Goal: Entertainment & Leisure: Consume media (video, audio)

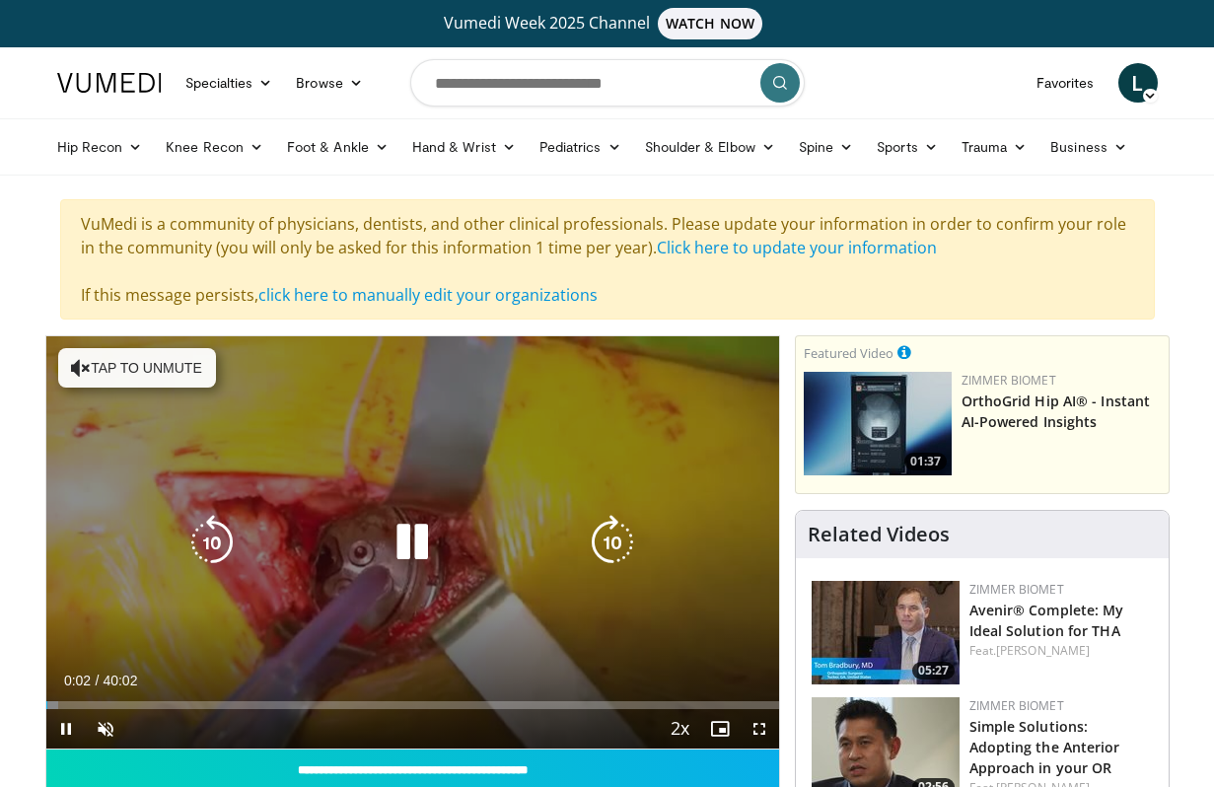
click at [157, 356] on button "Tap to unmute" at bounding box center [137, 367] width 158 height 39
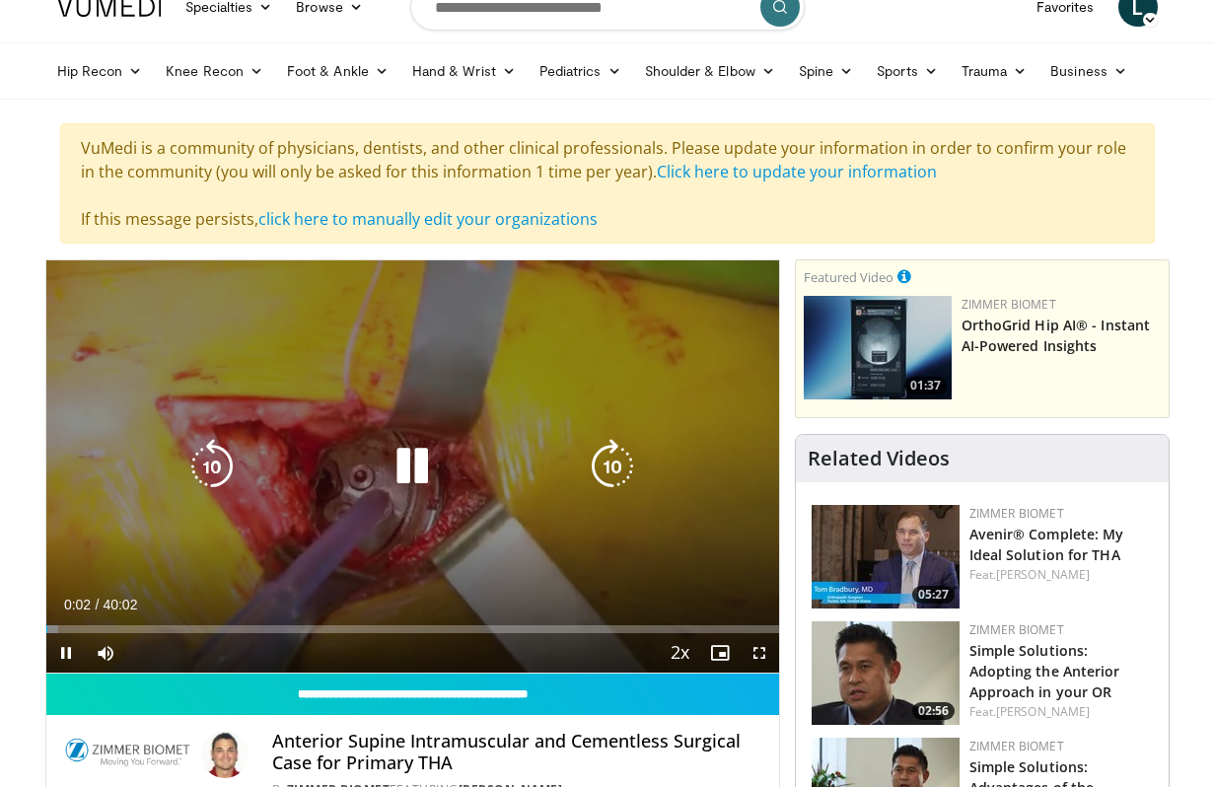
scroll to position [191, 0]
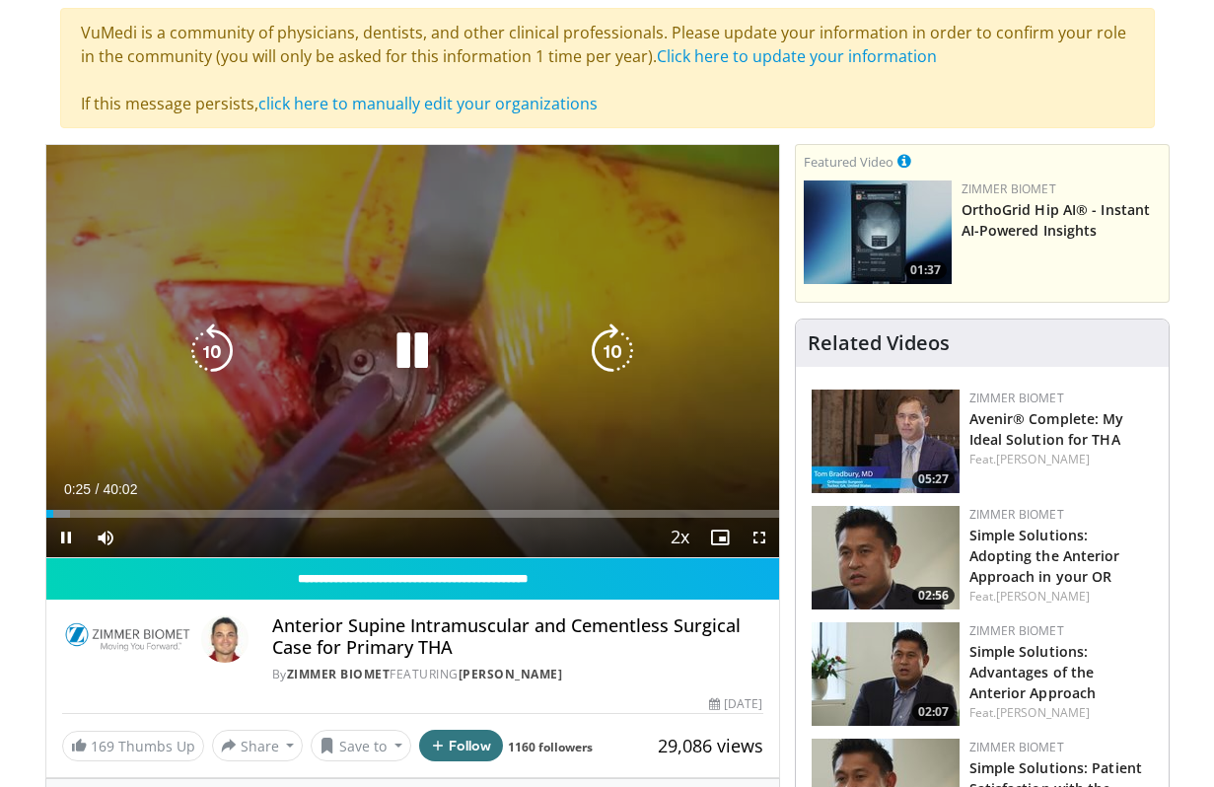
click at [412, 355] on icon "Video Player" at bounding box center [412, 351] width 55 height 55
click at [457, 366] on div "Video Player" at bounding box center [412, 350] width 440 height 39
click at [405, 331] on icon "Video Player" at bounding box center [412, 351] width 55 height 55
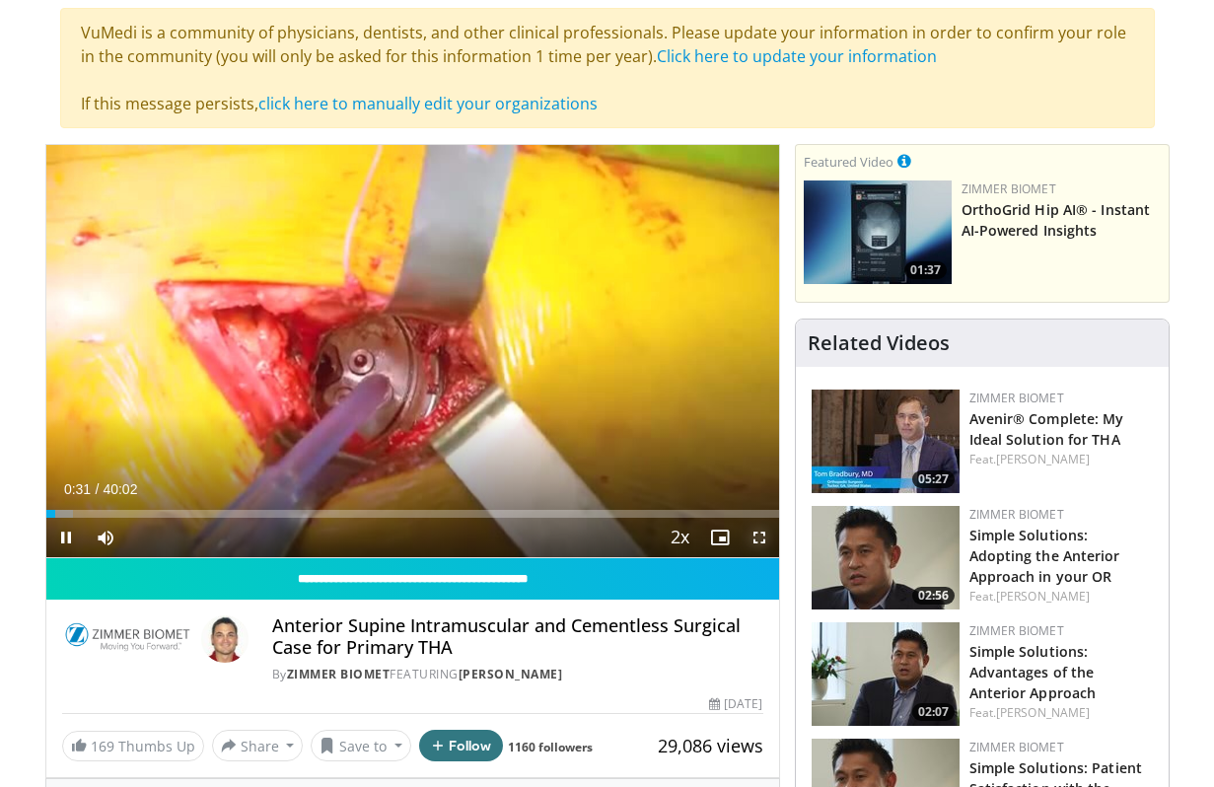
click at [760, 537] on span "Video Player" at bounding box center [759, 537] width 39 height 39
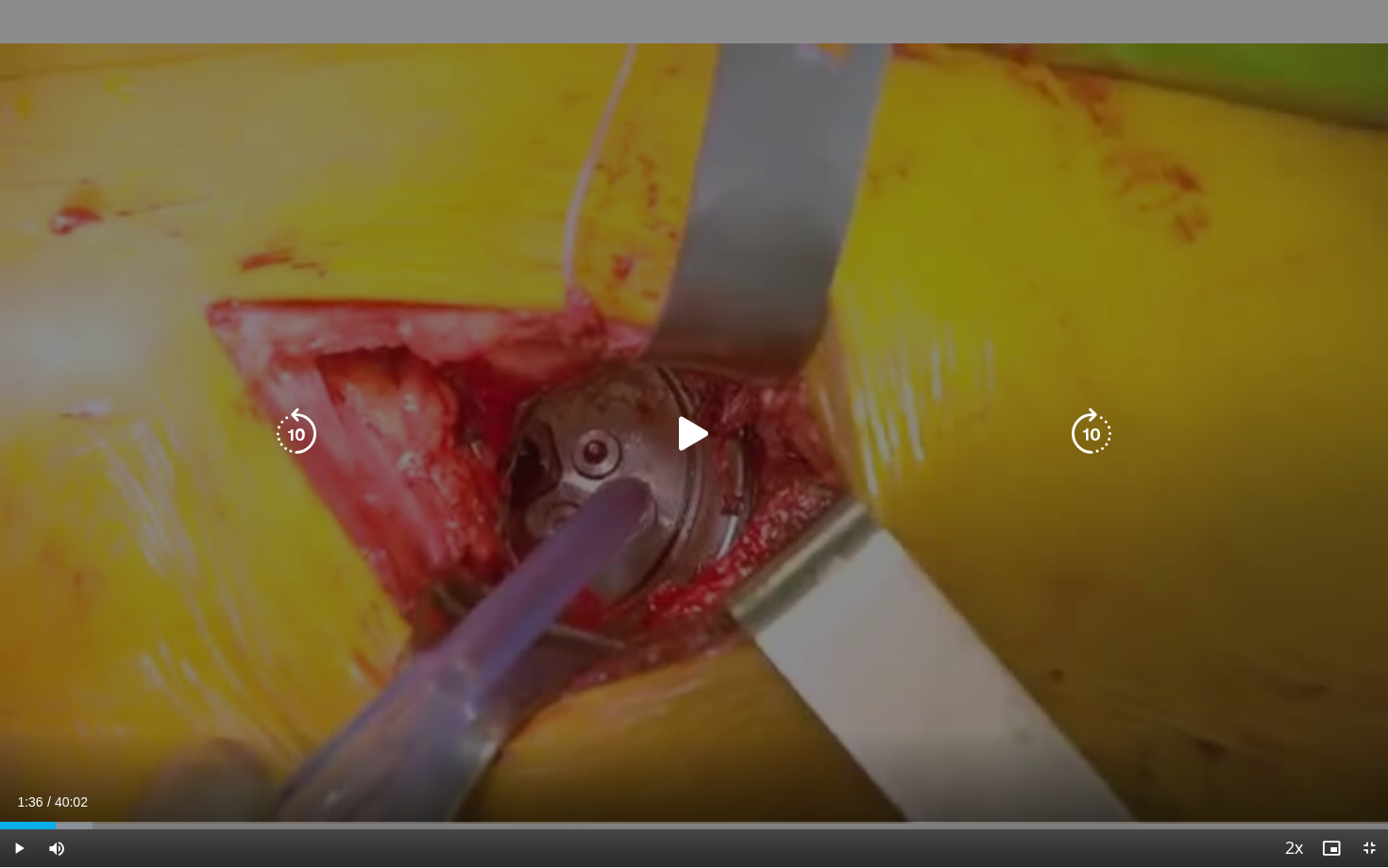
click at [690, 426] on icon "Video Player" at bounding box center [693, 434] width 53 height 53
click at [713, 461] on div "10 seconds Tap to unmute" at bounding box center [694, 434] width 1388 height 867
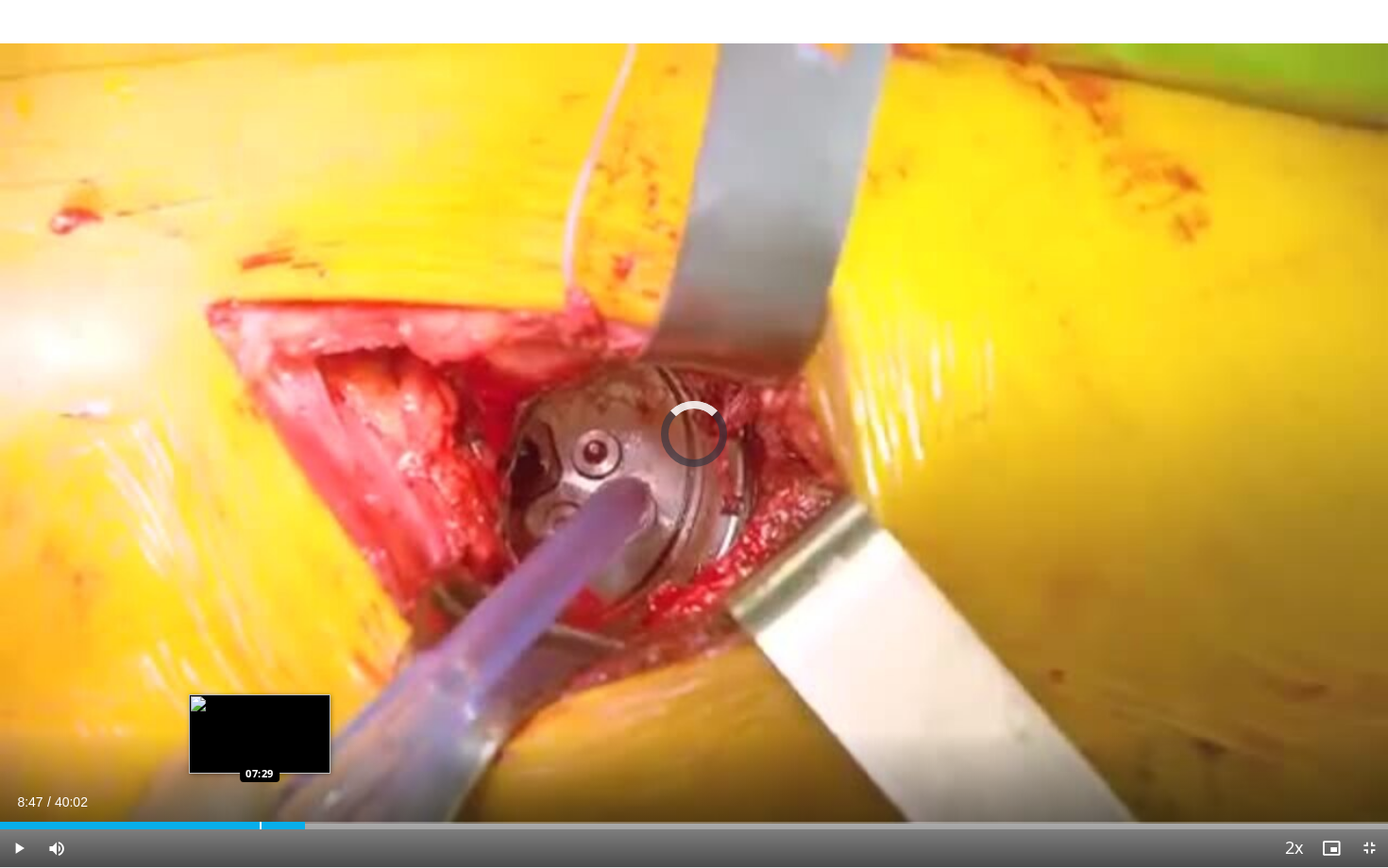
click at [259, 752] on div "Loaded : 0.00% 08:47 07:29" at bounding box center [694, 820] width 1388 height 18
click at [248, 752] on div "Progress Bar" at bounding box center [249, 826] width 2 height 8
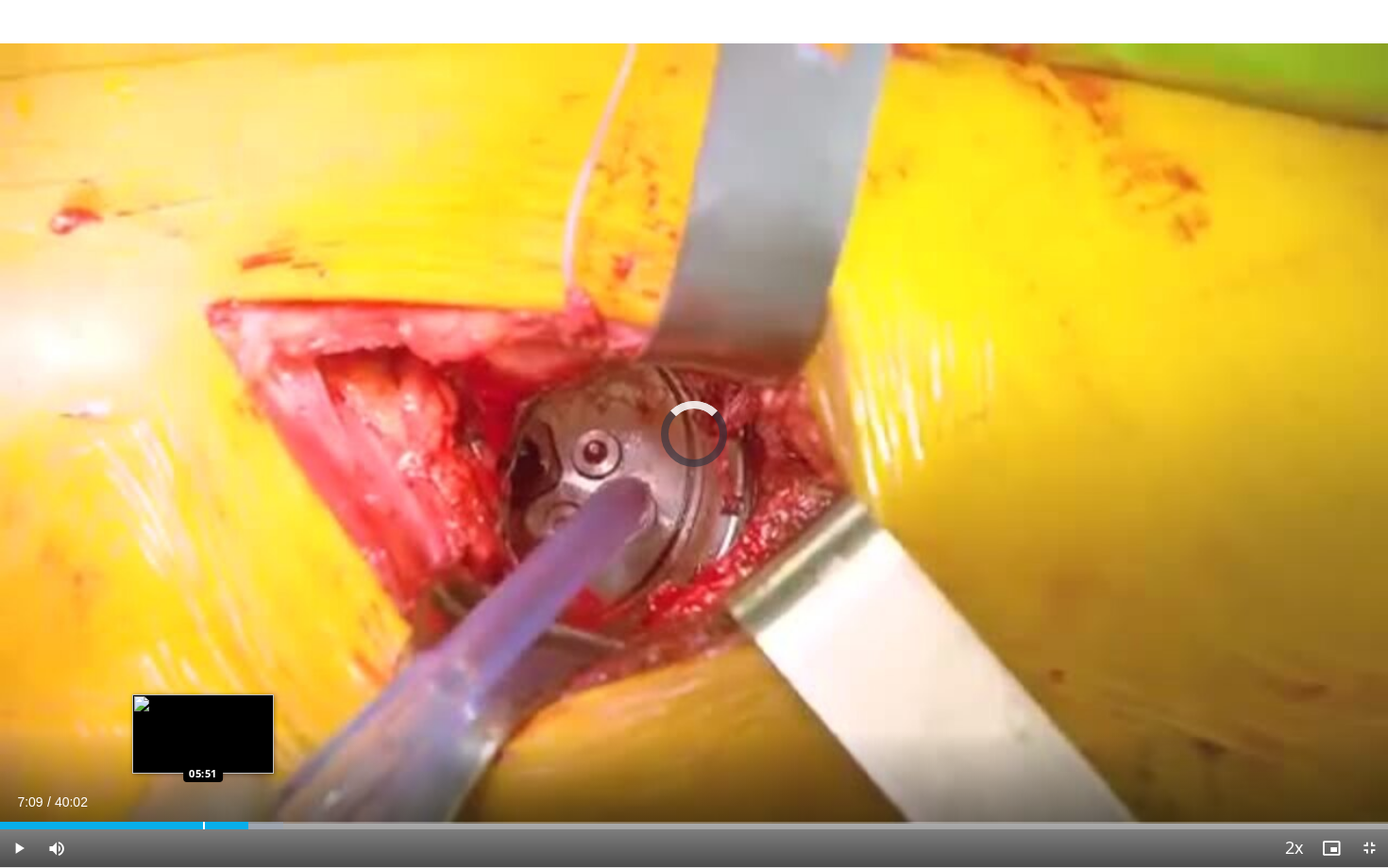
click at [203, 752] on div "Progress Bar" at bounding box center [204, 826] width 2 height 8
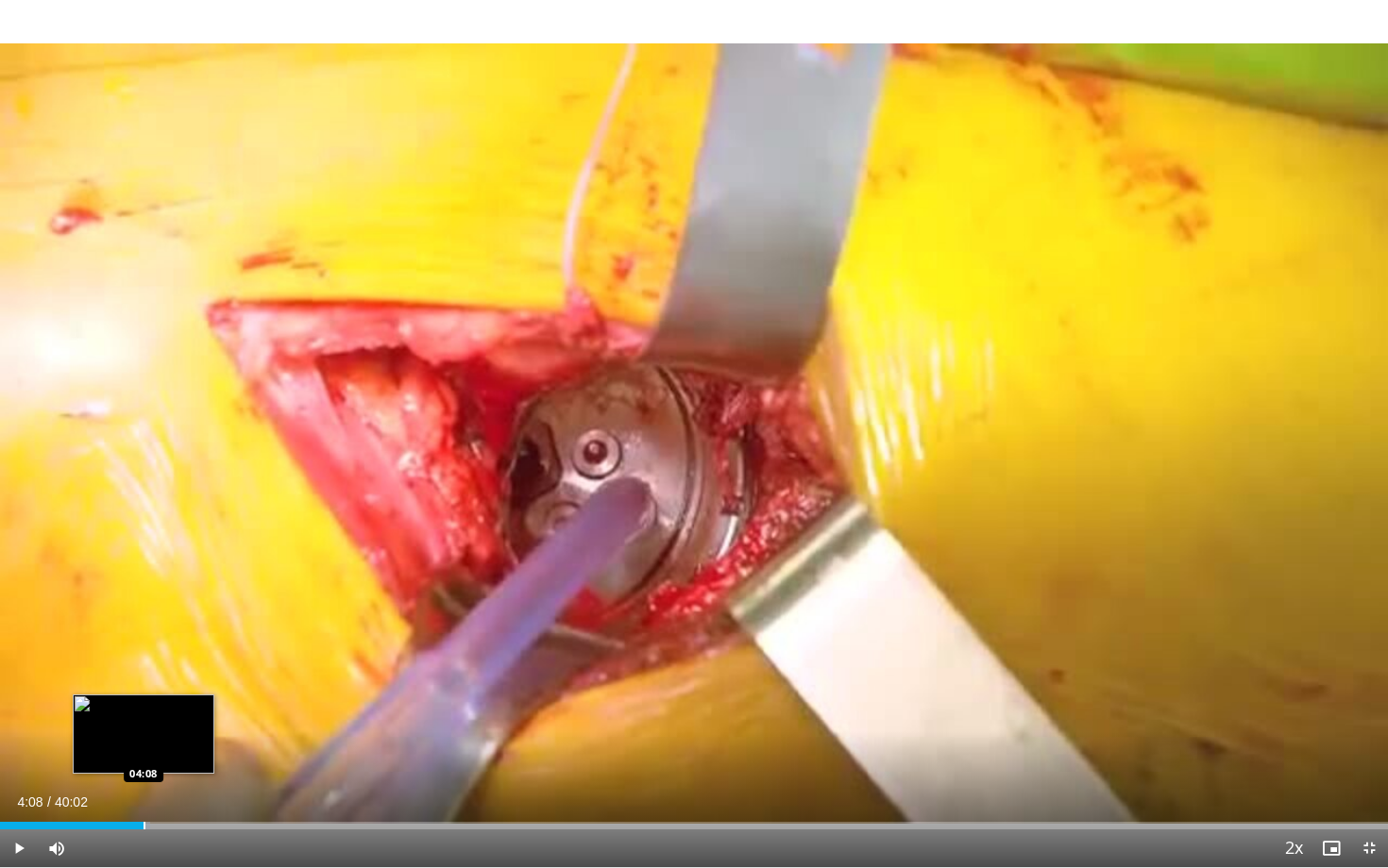
click at [143, 752] on div "Loaded : 10.80% 04:08 04:08" at bounding box center [694, 820] width 1388 height 18
click at [110, 752] on div "Progress Bar" at bounding box center [111, 826] width 2 height 8
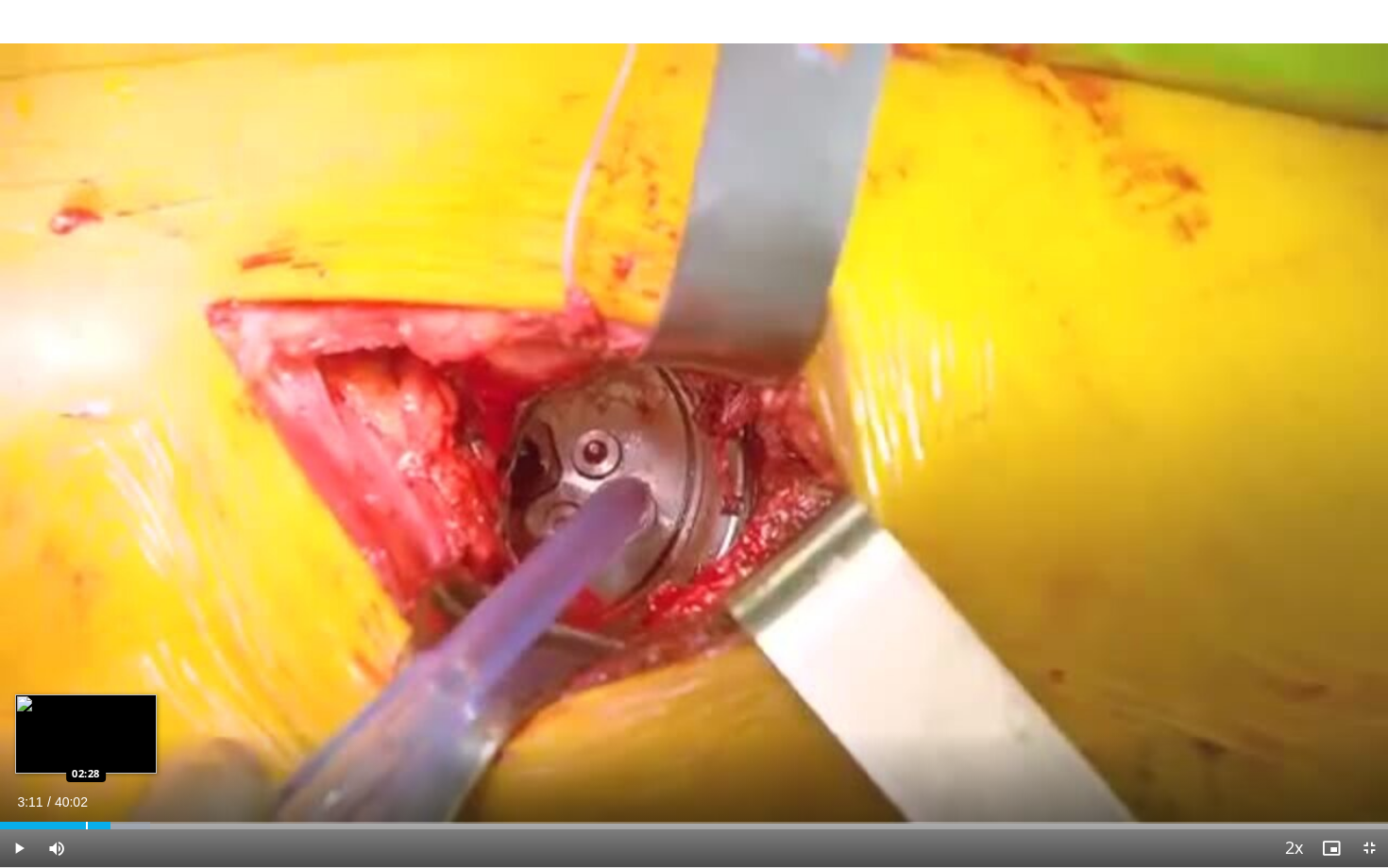
click at [86, 752] on div "Progress Bar" at bounding box center [87, 826] width 2 height 8
click at [114, 752] on div "Progress Bar" at bounding box center [115, 826] width 2 height 8
click at [104, 752] on div "Loaded : 10.80% 03:17 03:04" at bounding box center [694, 826] width 1388 height 8
click at [100, 752] on div "Progress Bar" at bounding box center [101, 826] width 2 height 8
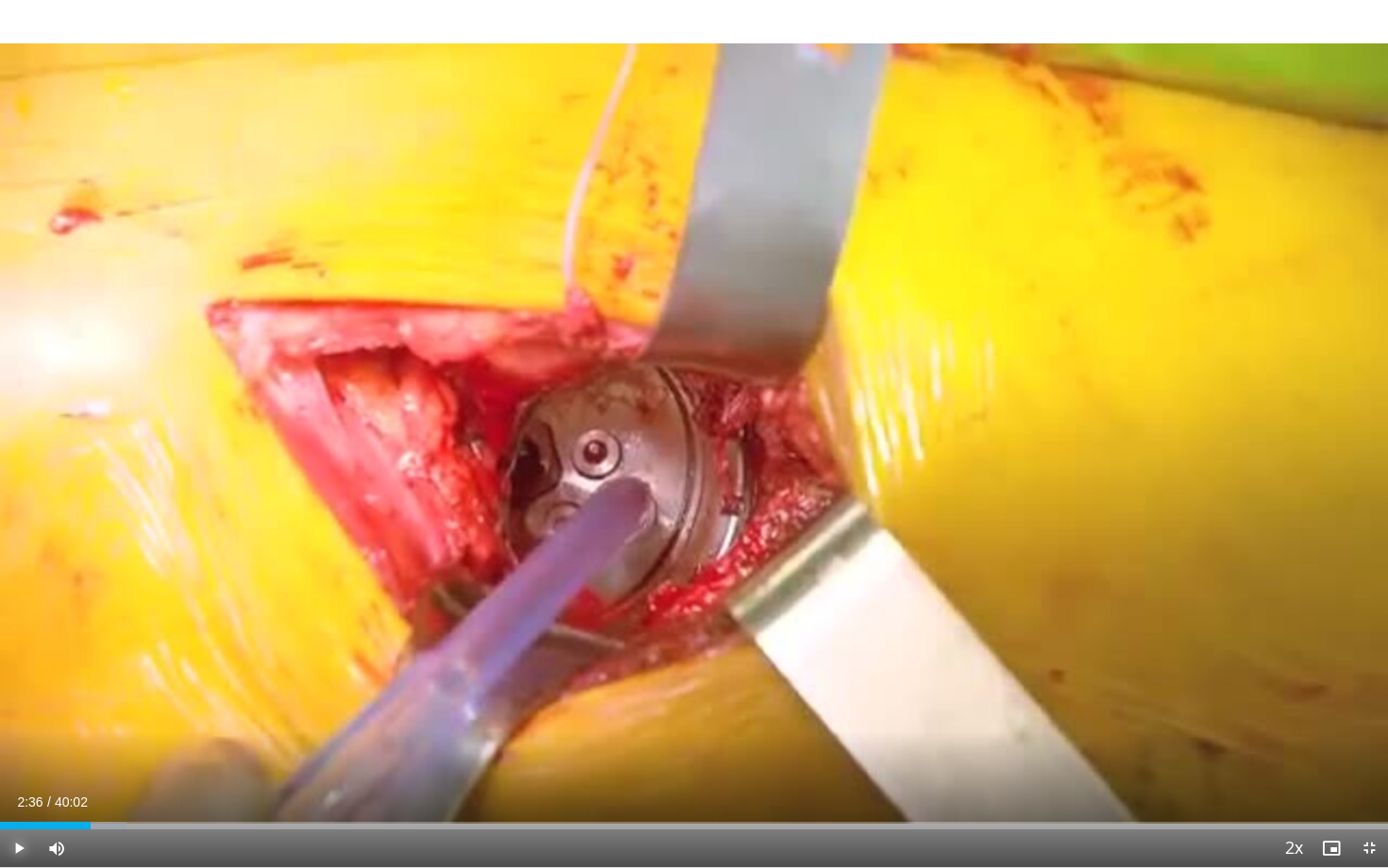
click at [21, 752] on span "Video Player" at bounding box center [18, 848] width 37 height 37
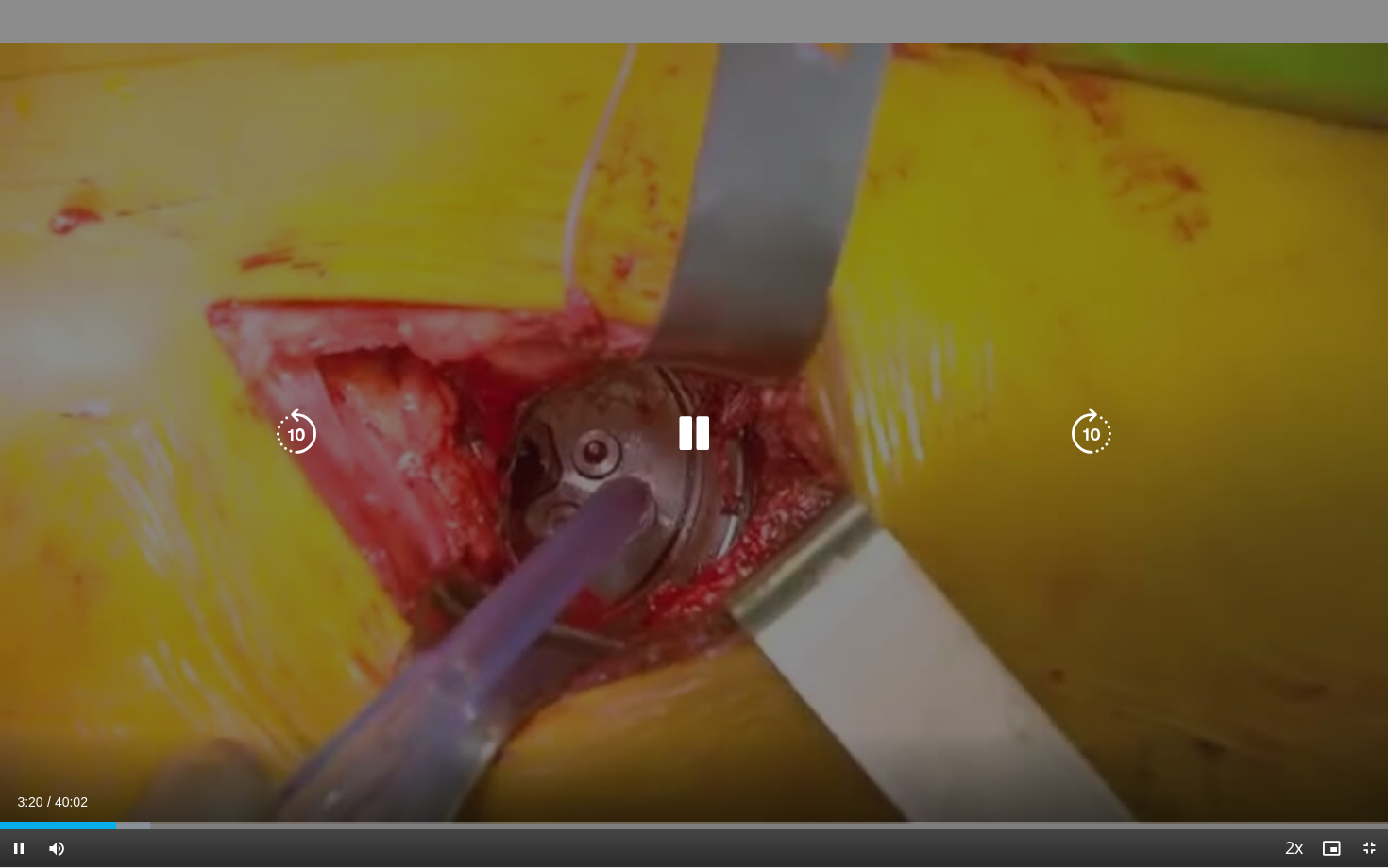
click at [703, 439] on icon "Video Player" at bounding box center [693, 434] width 53 height 53
click at [735, 467] on div "10 seconds Tap to unmute" at bounding box center [694, 434] width 1388 height 867
click at [713, 425] on icon "Video Player" at bounding box center [693, 434] width 53 height 53
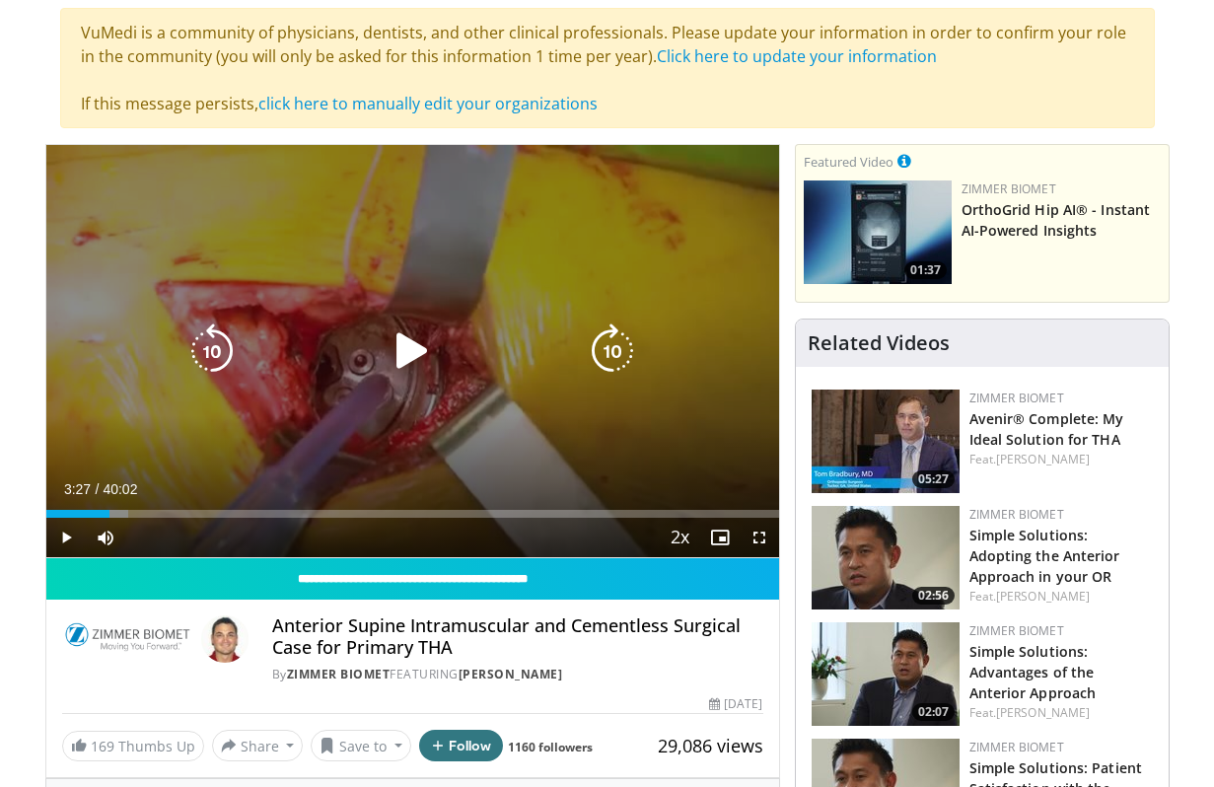
click at [253, 173] on div "10 seconds Tap to unmute" at bounding box center [412, 351] width 733 height 412
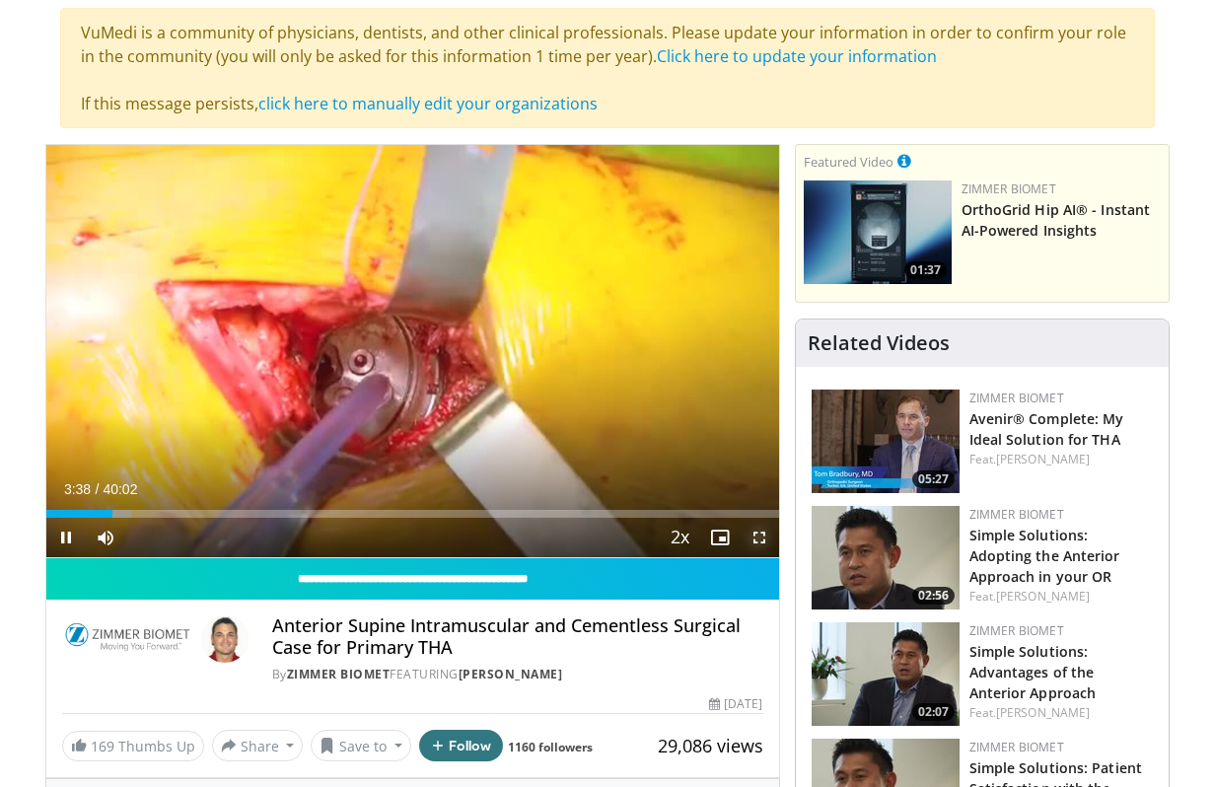
click at [760, 538] on span "Video Player" at bounding box center [759, 537] width 39 height 39
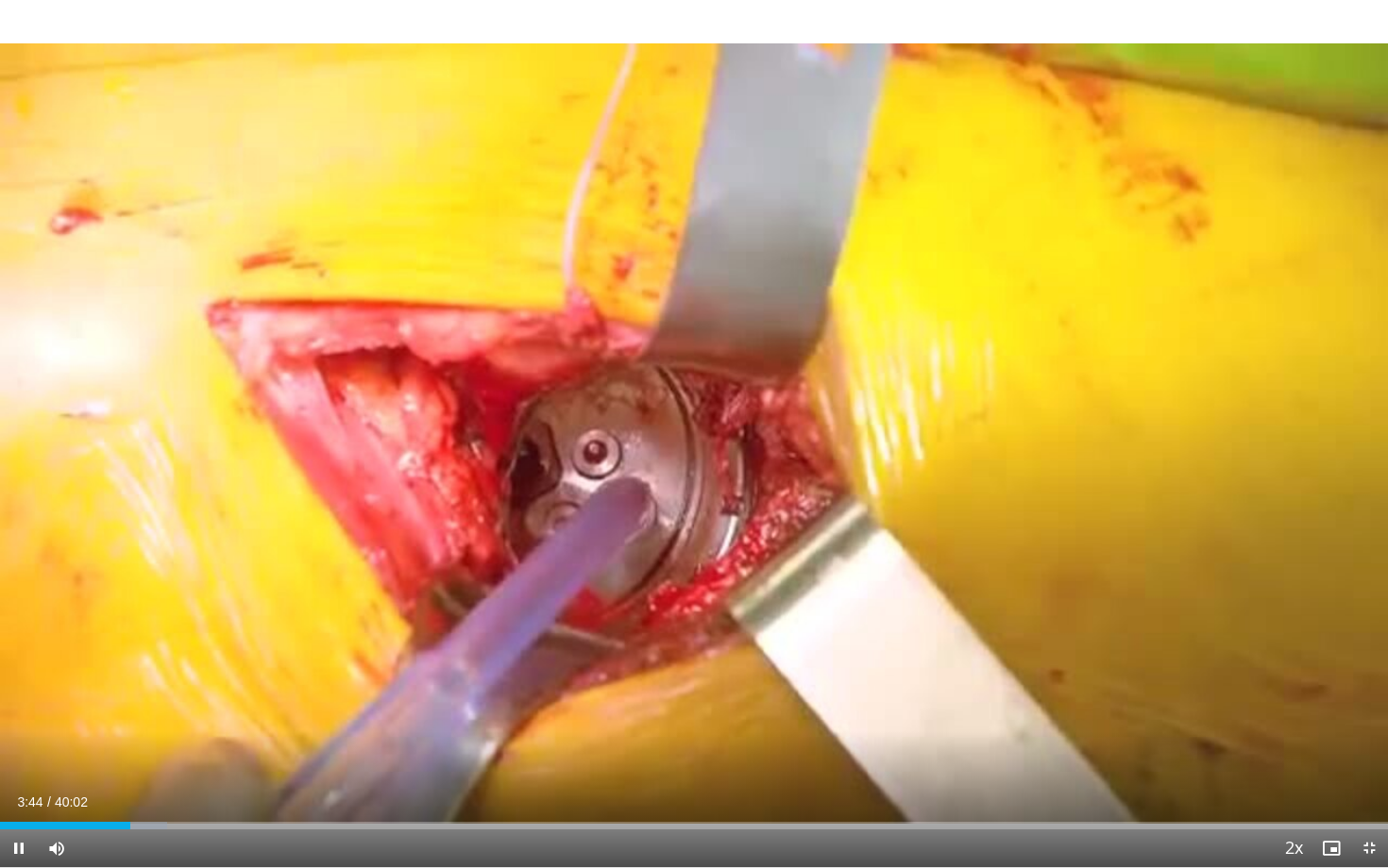
click at [142, 752] on div "Current Time 3:44 / Duration 40:02 Pause Skip Backward Skip Forward Mute 0% Loa…" at bounding box center [694, 848] width 1388 height 37
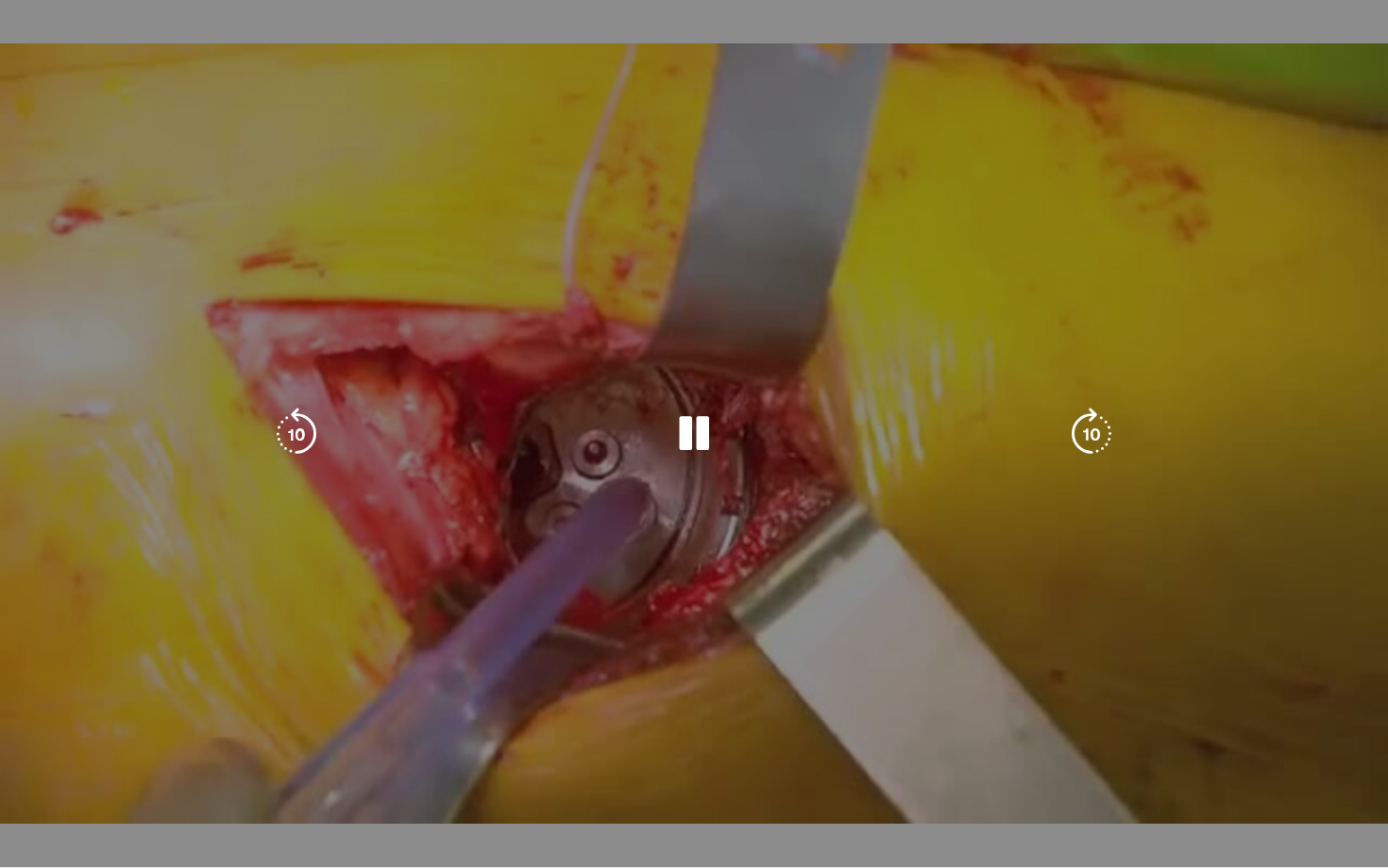
click at [142, 752] on video-js "**********" at bounding box center [694, 434] width 1388 height 868
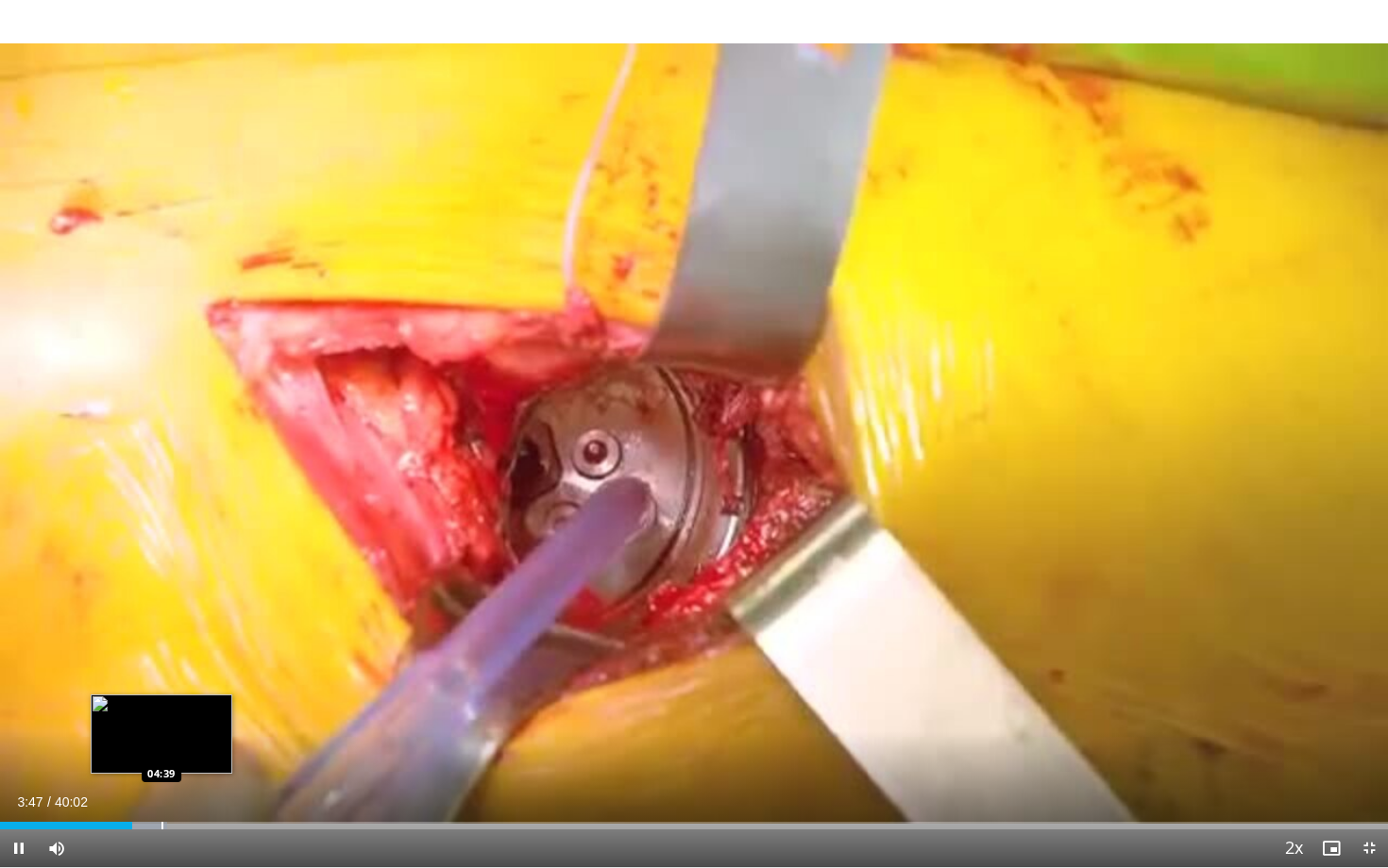
click at [164, 752] on div "Progress Bar" at bounding box center [163, 826] width 2 height 8
click at [185, 752] on div "Loaded : 12.05% 04:45 05:17" at bounding box center [694, 820] width 1388 height 18
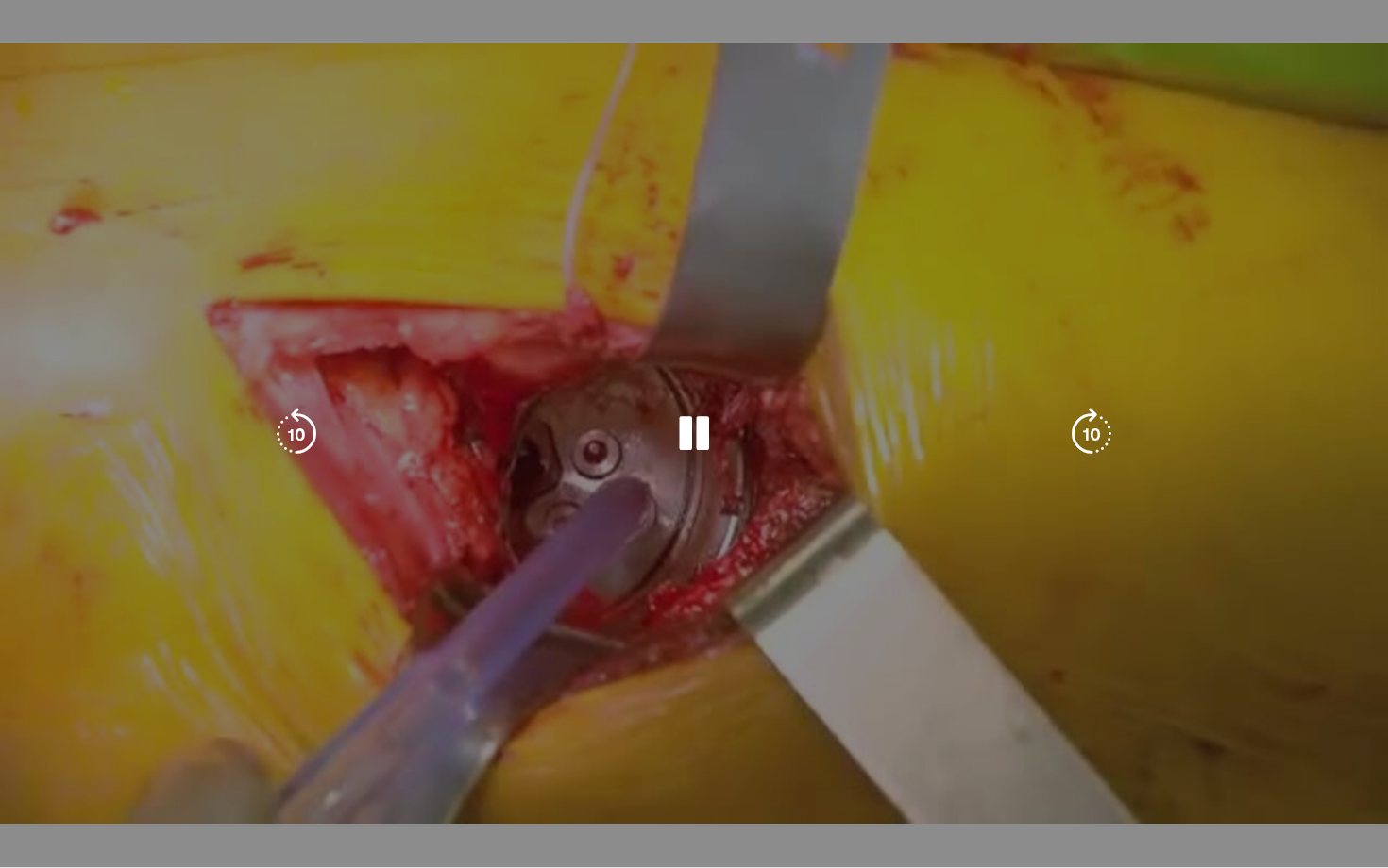
click at [210, 752] on video-js "**********" at bounding box center [694, 434] width 1388 height 868
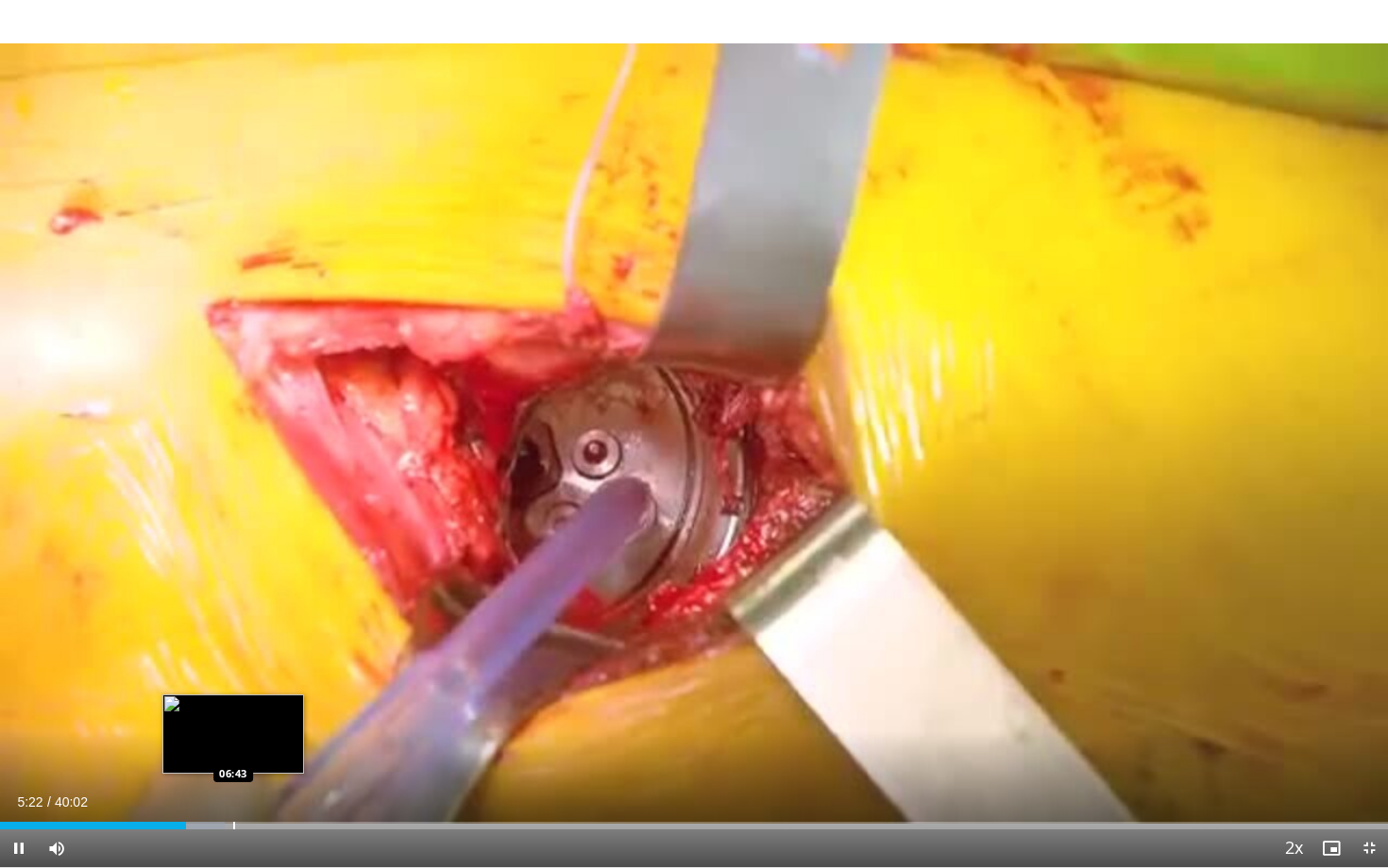
click at [234, 752] on div "Progress Bar" at bounding box center [235, 826] width 2 height 8
click at [242, 752] on div "Progress Bar" at bounding box center [241, 826] width 2 height 8
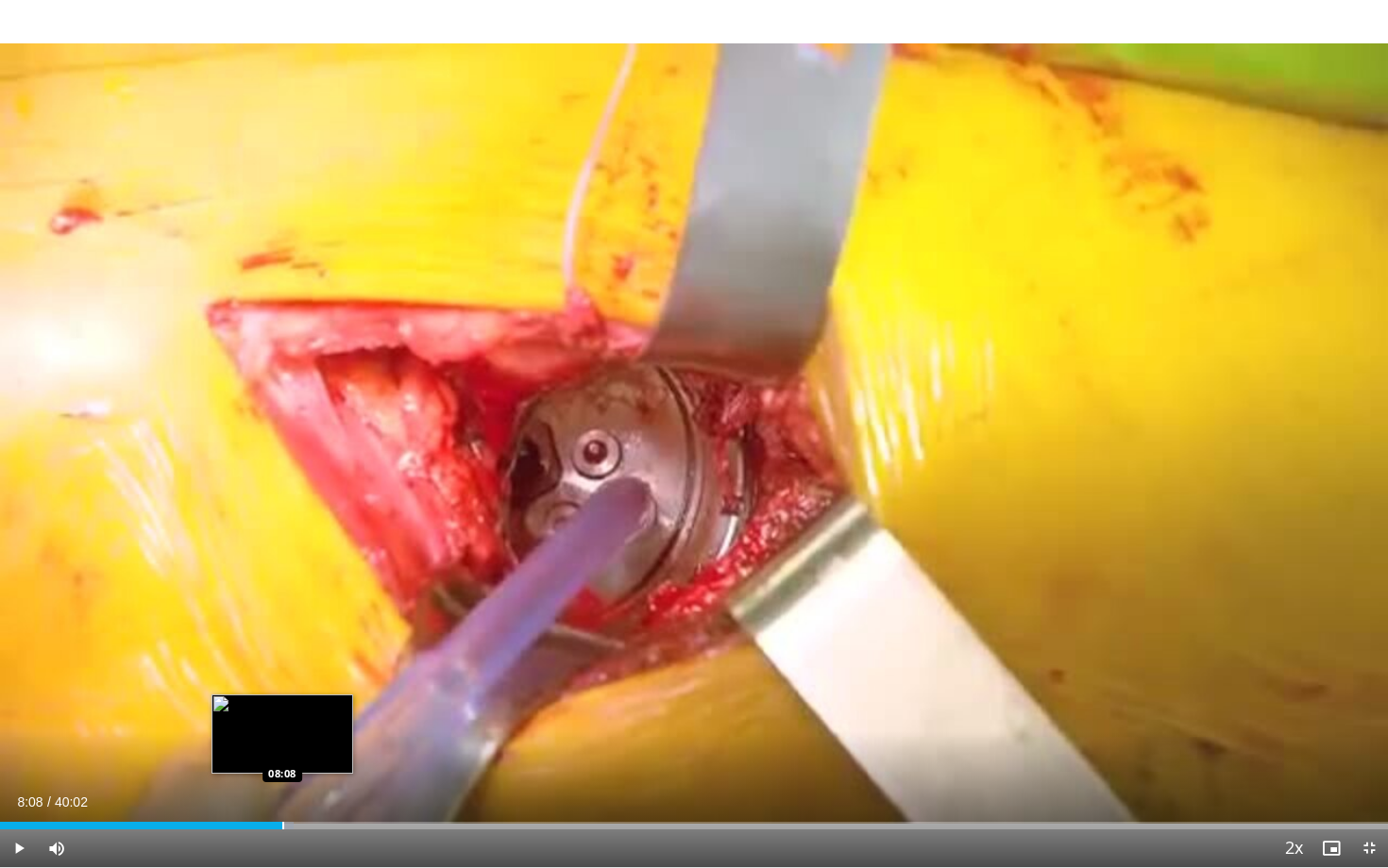
click at [281, 752] on div "Loaded : 21.19% 08:08 08:08" at bounding box center [694, 826] width 1388 height 8
click at [303, 752] on div "Progress Bar" at bounding box center [302, 826] width 2 height 8
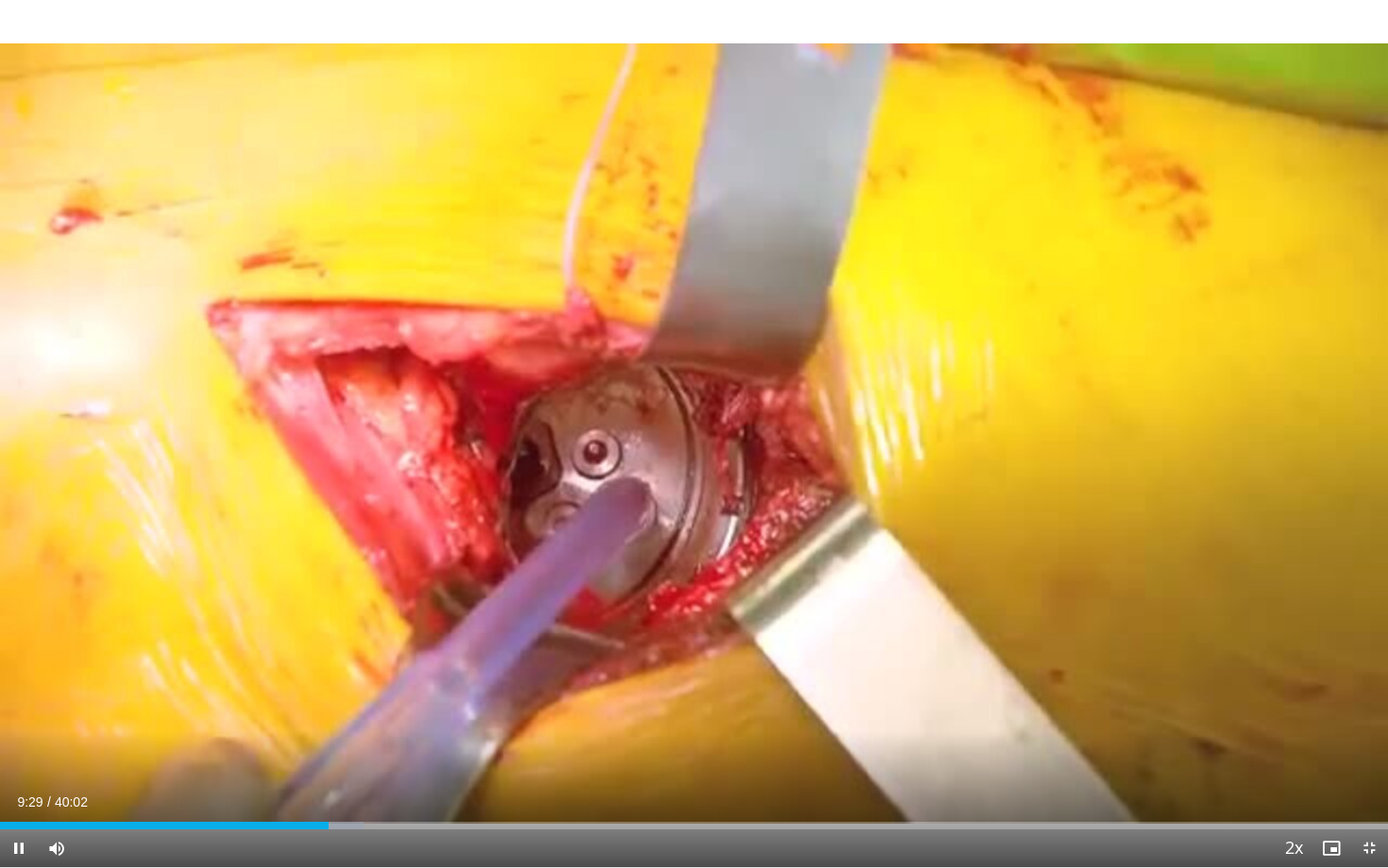
click at [385, 752] on div "Current Time 9:29 / Duration 40:02 Pause Skip Backward Skip Forward Mute 0% Loa…" at bounding box center [694, 848] width 1388 height 37
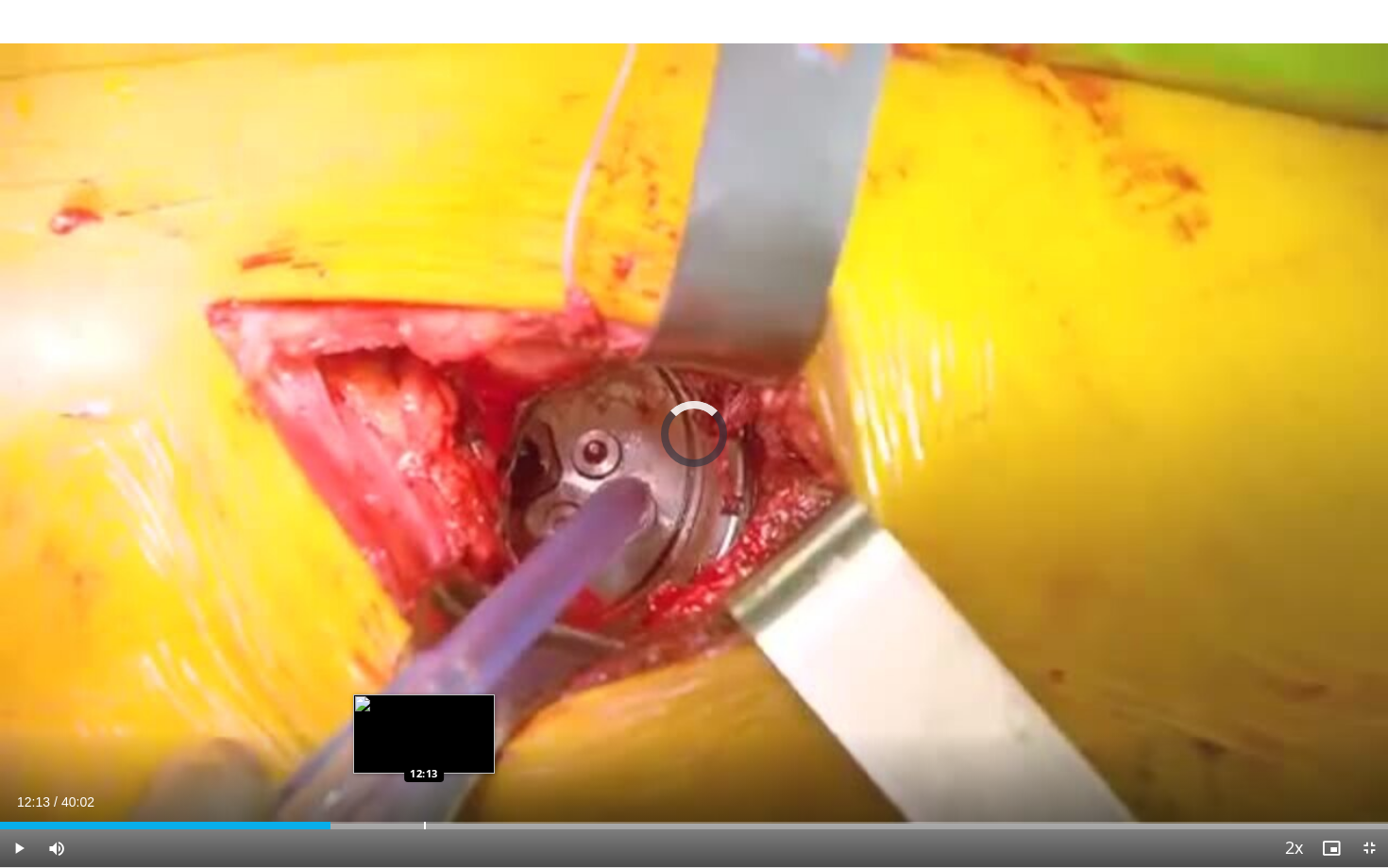
click at [424, 752] on div "Progress Bar" at bounding box center [425, 826] width 2 height 8
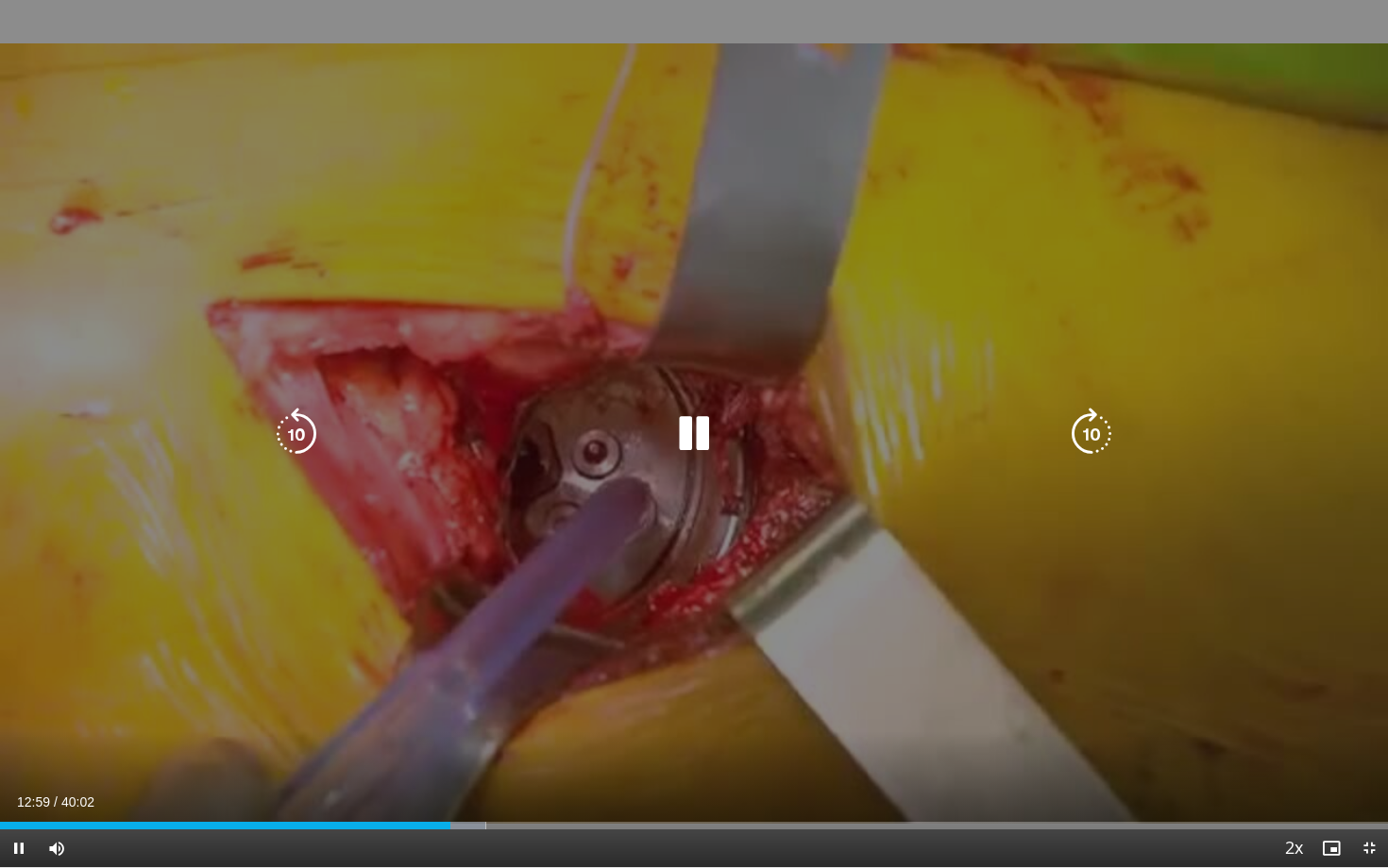
click at [693, 410] on icon "Video Player" at bounding box center [693, 434] width 53 height 53
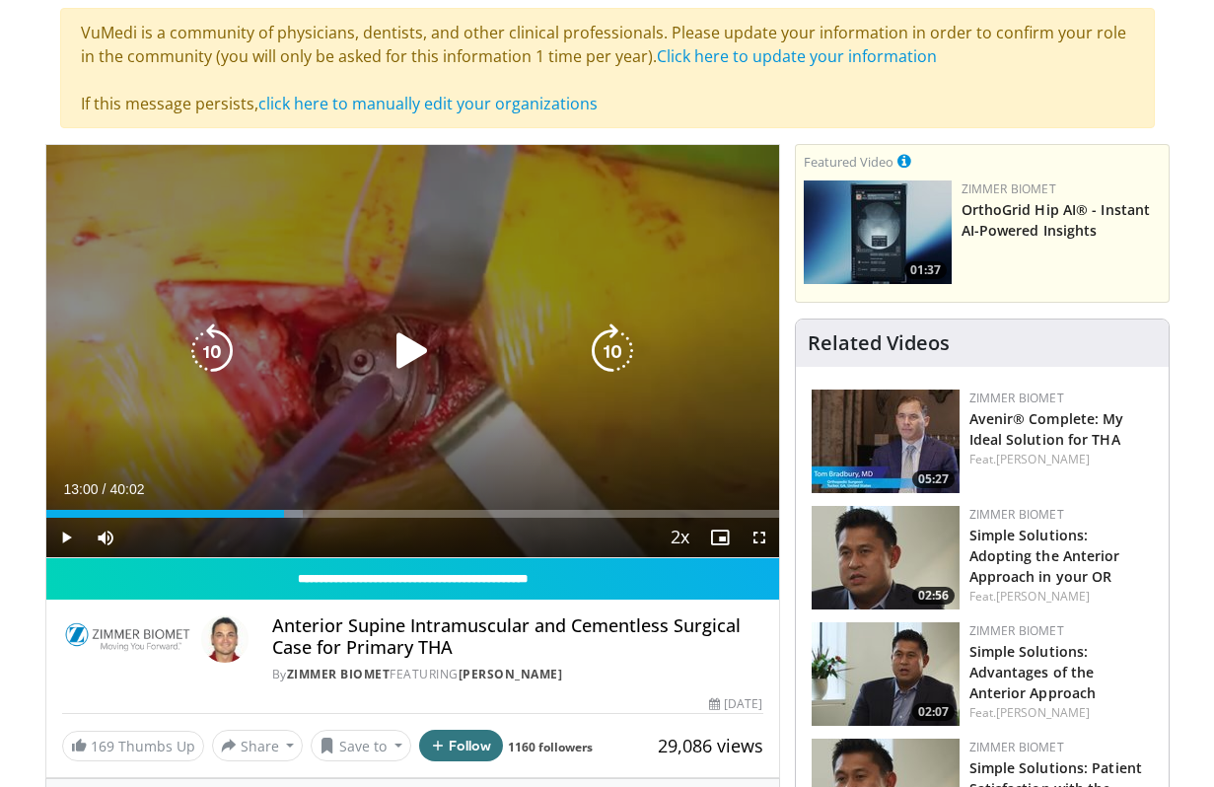
click at [398, 224] on div "10 seconds Tap to unmute" at bounding box center [412, 351] width 733 height 412
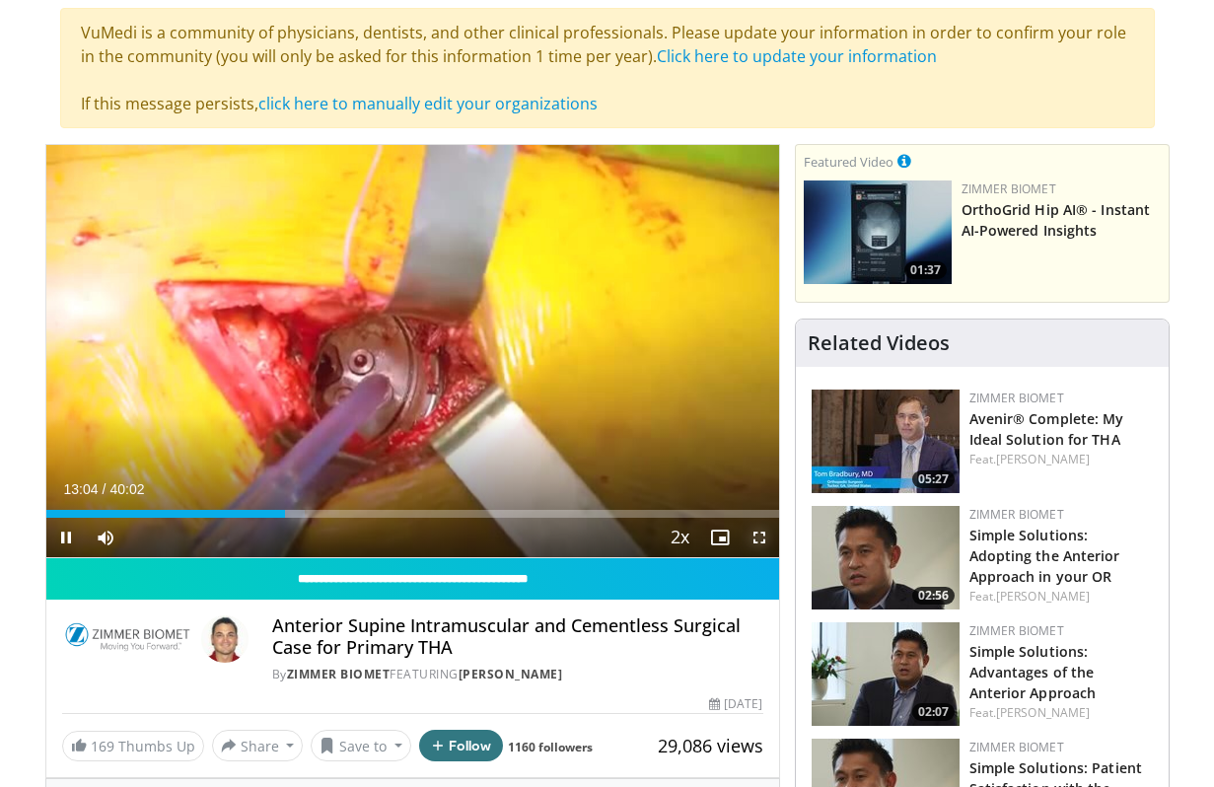
click at [762, 541] on span "Video Player" at bounding box center [759, 537] width 39 height 39
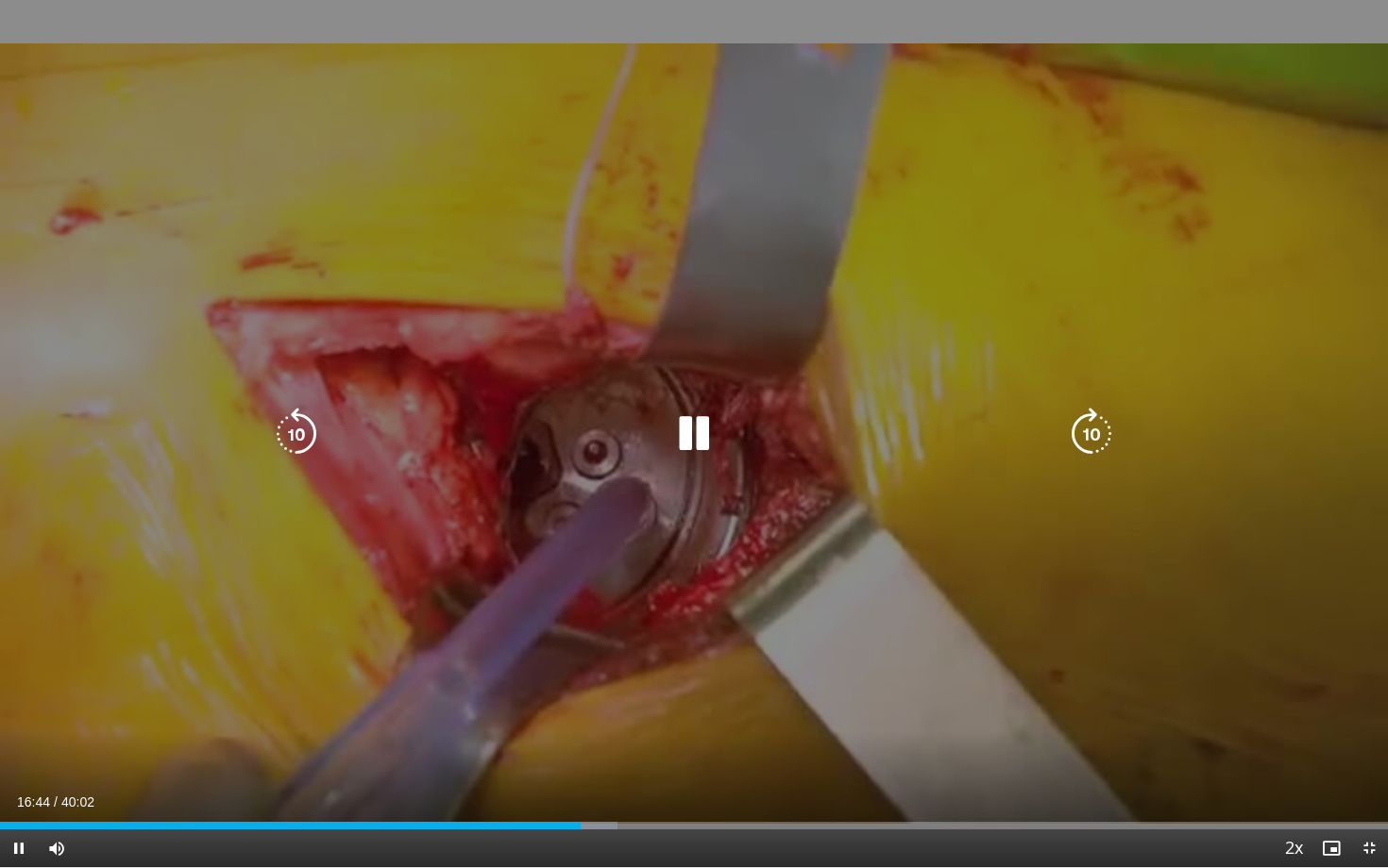
click at [1092, 439] on icon "Video Player" at bounding box center [1091, 434] width 53 height 53
click at [907, 599] on div "10 seconds Tap to unmute" at bounding box center [694, 434] width 1388 height 867
click at [1107, 452] on icon "Video Player" at bounding box center [1091, 434] width 53 height 53
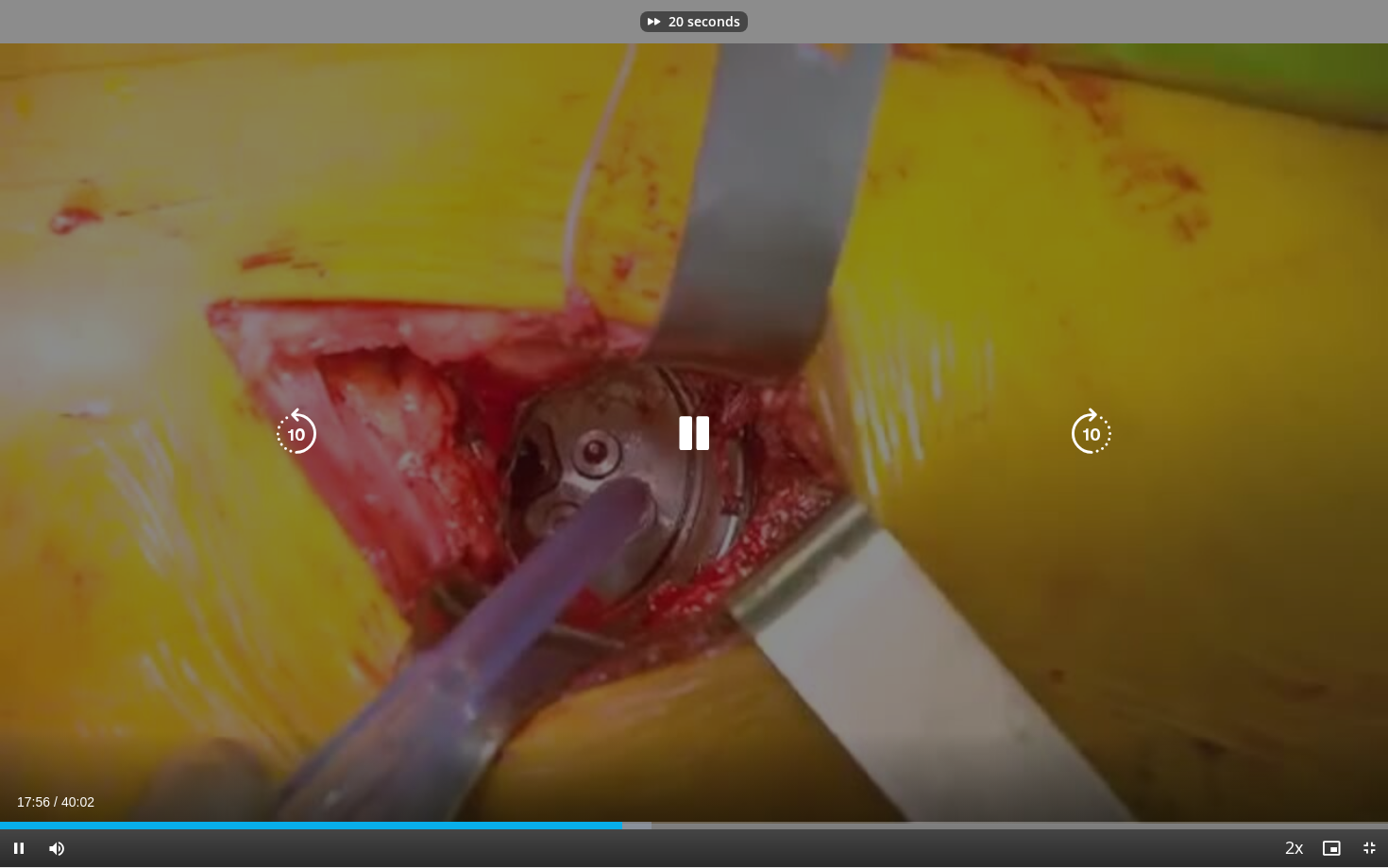
click at [1107, 452] on icon "Video Player" at bounding box center [1091, 434] width 53 height 53
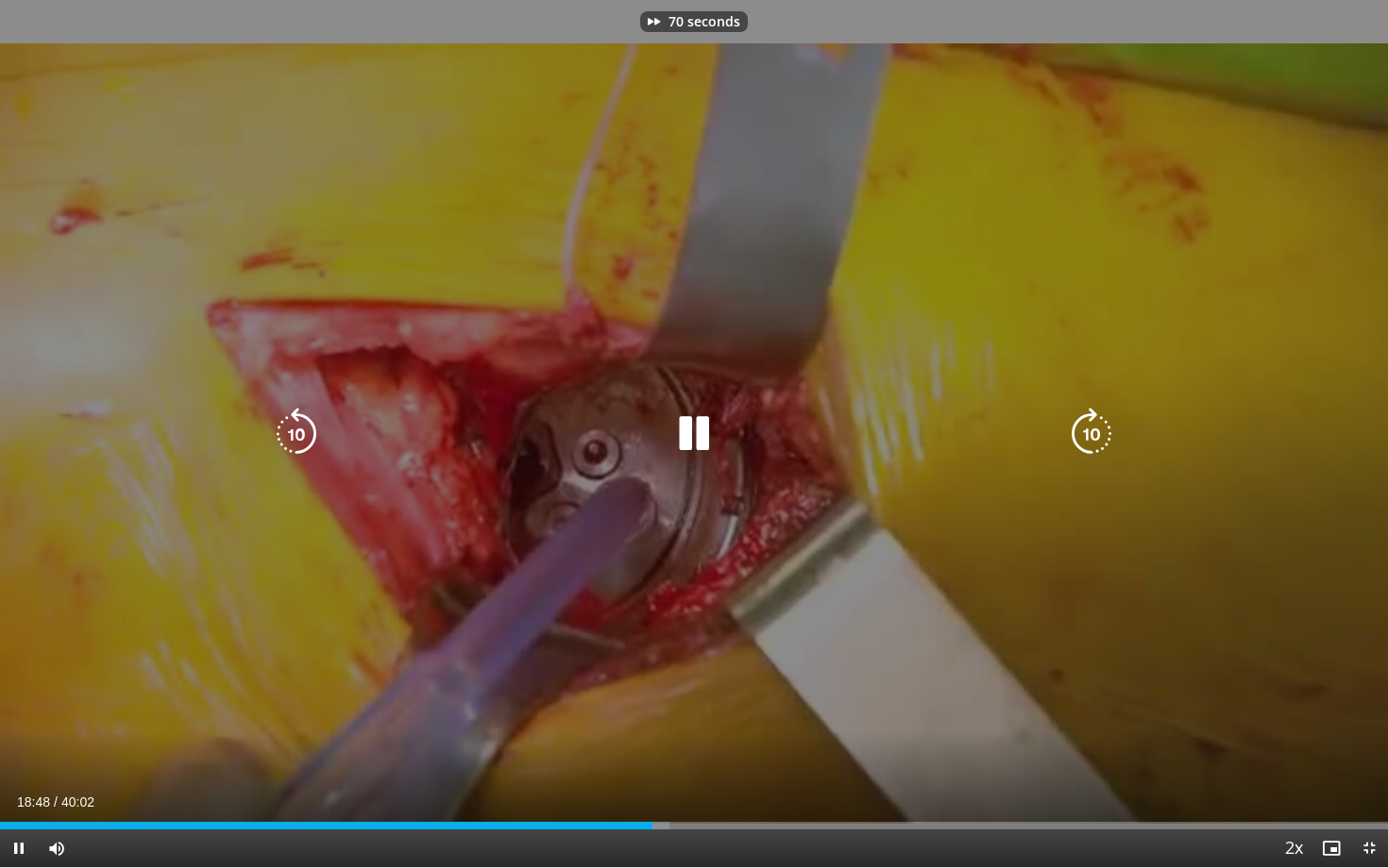
click at [1107, 452] on icon "Video Player" at bounding box center [1091, 434] width 53 height 53
click at [1073, 441] on icon "Video Player" at bounding box center [1091, 434] width 53 height 53
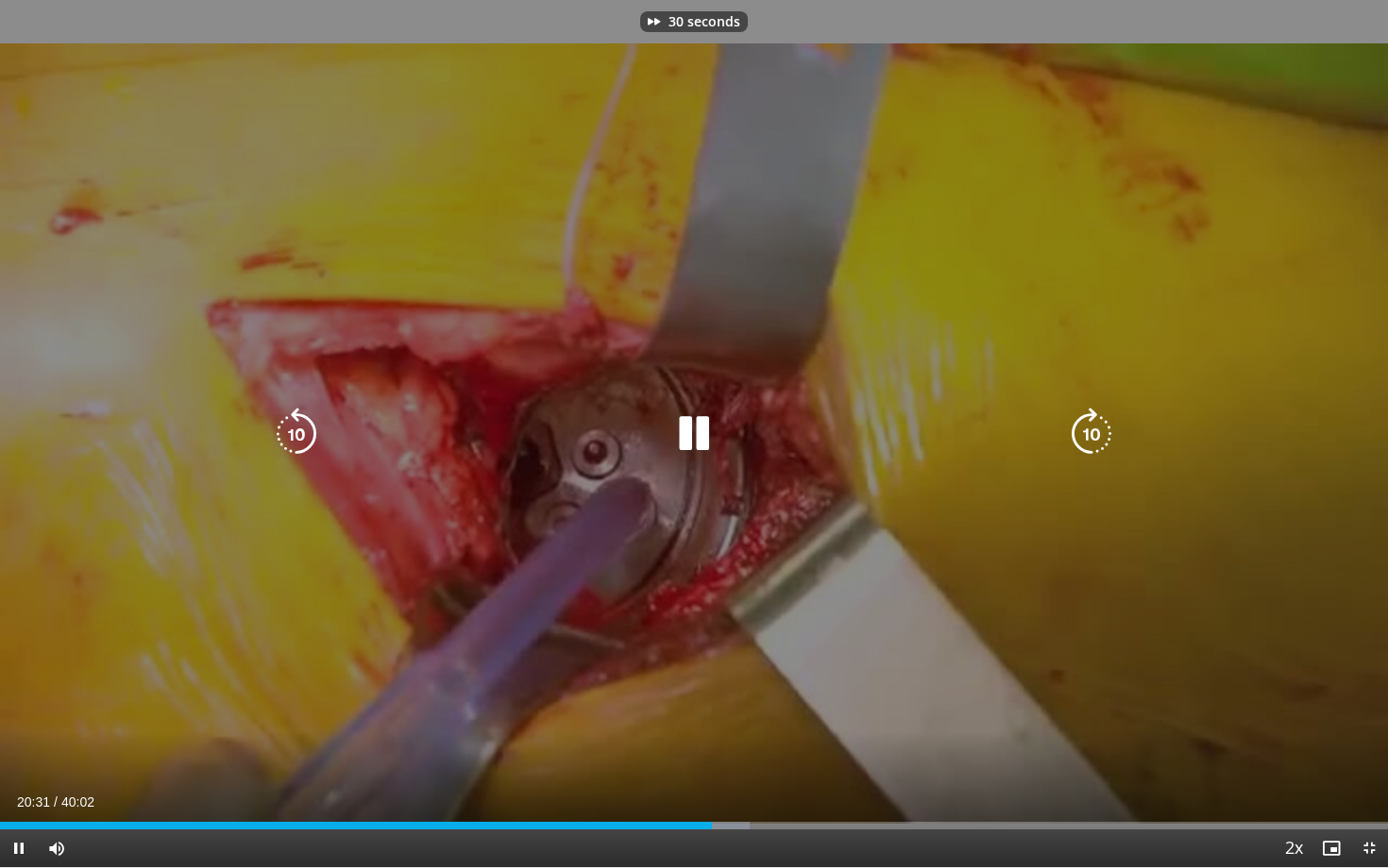
click at [1088, 440] on icon "Video Player" at bounding box center [1091, 434] width 53 height 53
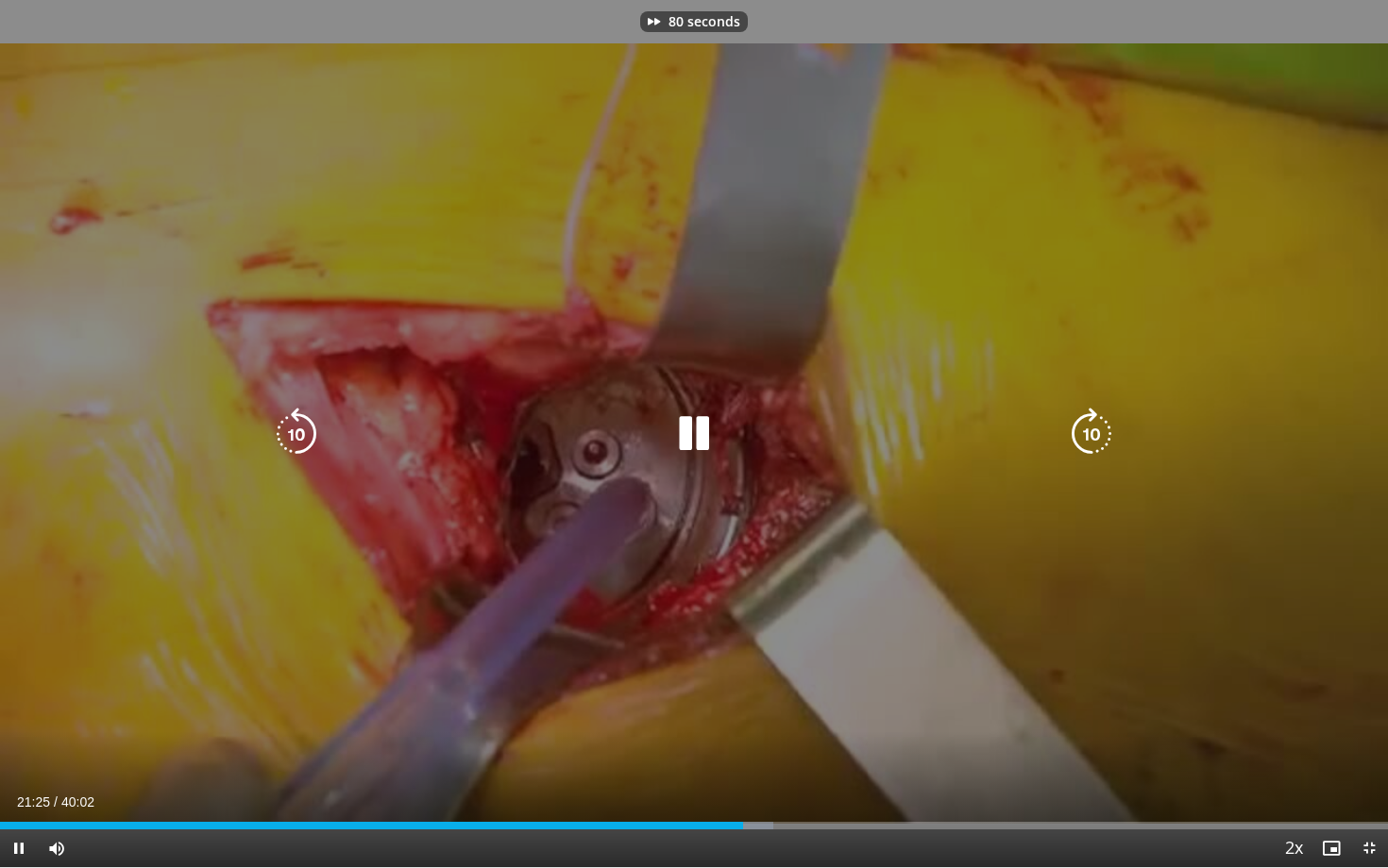
click at [1088, 440] on icon "Video Player" at bounding box center [1091, 434] width 53 height 53
click at [694, 427] on icon "Video Player" at bounding box center [693, 434] width 53 height 53
click at [692, 429] on icon "Video Player" at bounding box center [693, 434] width 53 height 53
click at [607, 377] on div "90 seconds Tap to unmute" at bounding box center [694, 434] width 1388 height 867
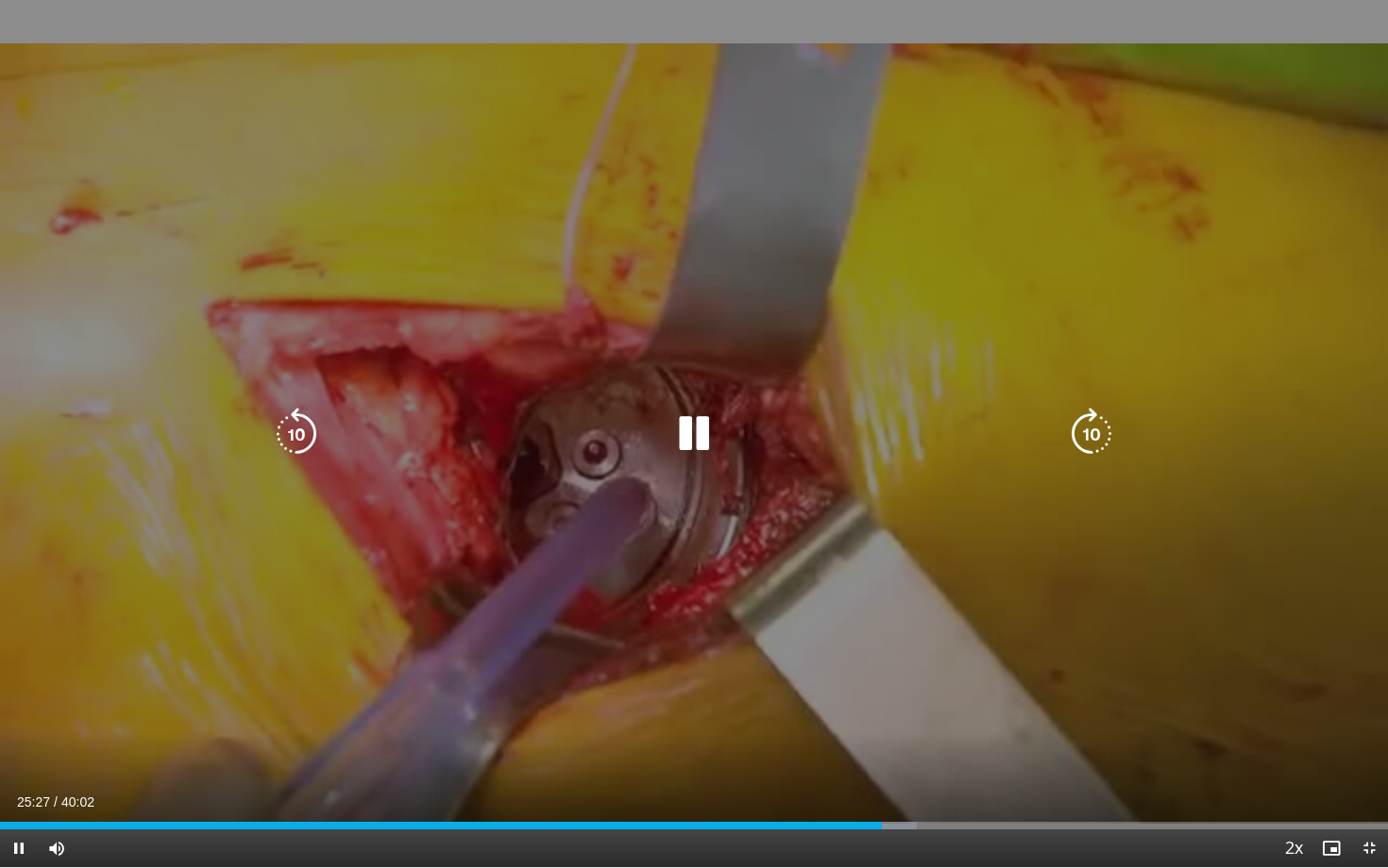
click at [640, 472] on div "90 seconds Tap to unmute" at bounding box center [694, 434] width 1388 height 867
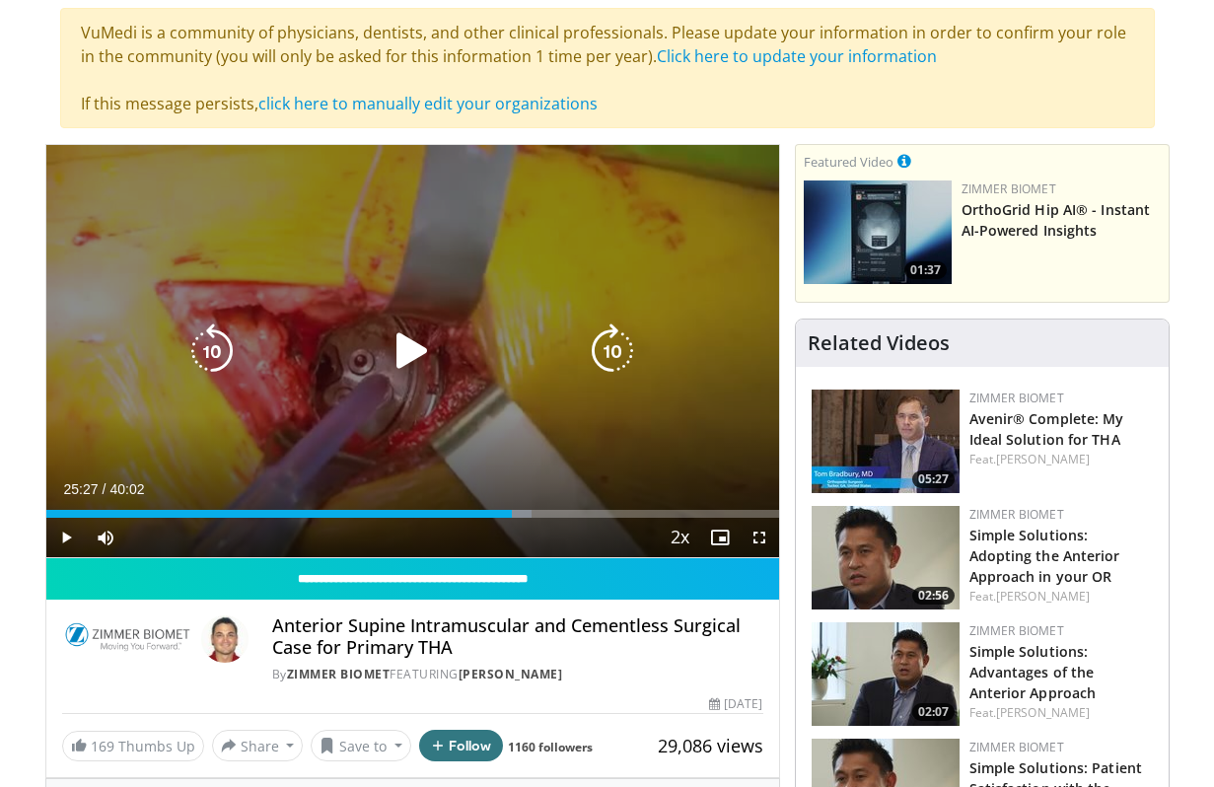
click at [375, 346] on div "Video Player" at bounding box center [412, 350] width 440 height 39
click at [424, 360] on icon "Video Player" at bounding box center [412, 351] width 55 height 55
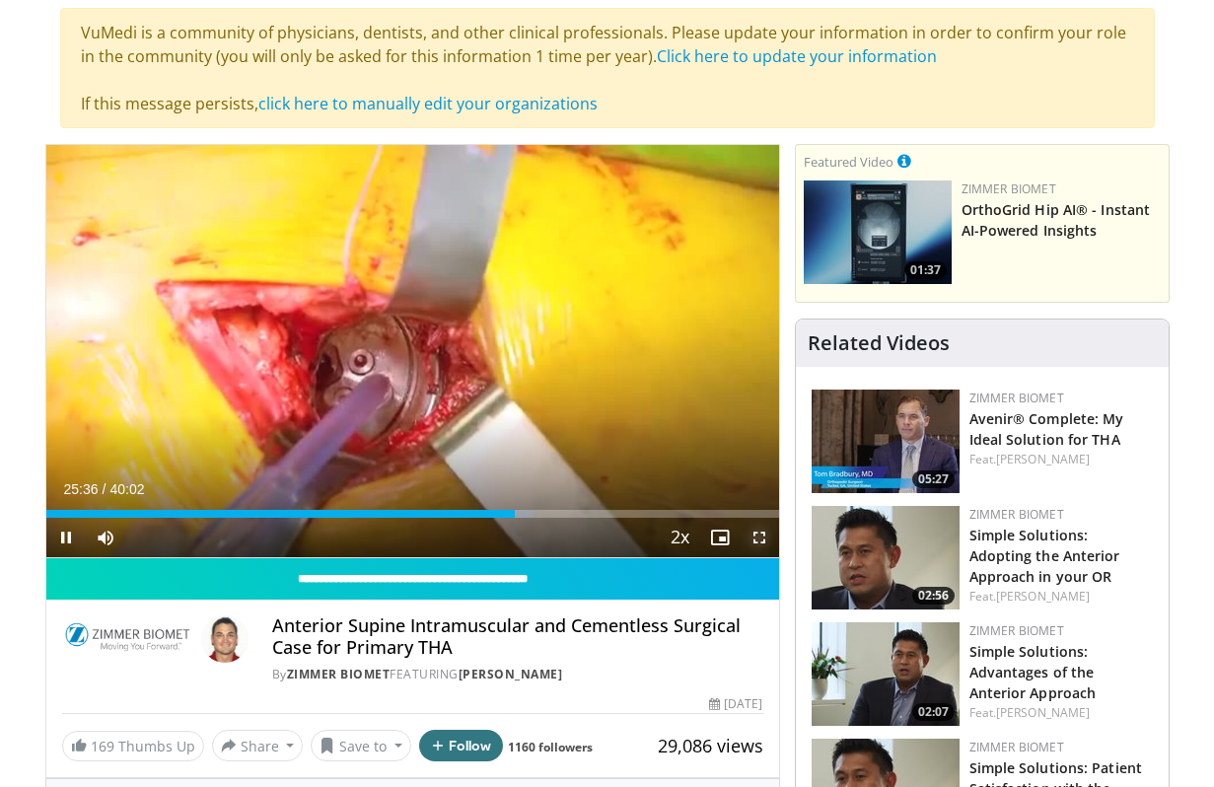
click at [764, 541] on span "Video Player" at bounding box center [759, 537] width 39 height 39
